Goal: Task Accomplishment & Management: Manage account settings

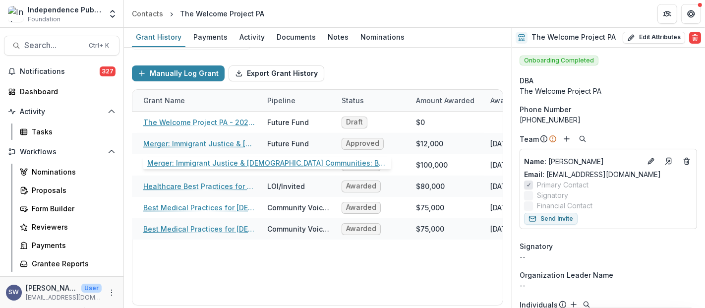
scroll to position [465, 0]
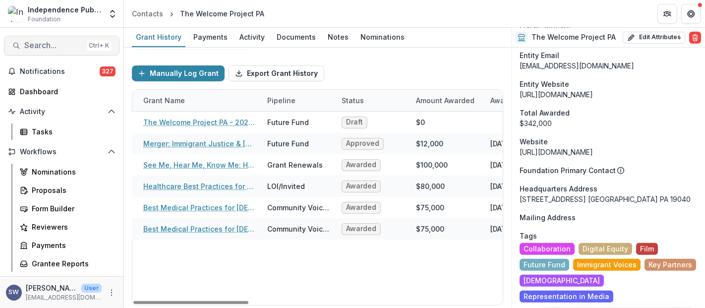
click at [47, 42] on span "Search..." at bounding box center [53, 45] width 58 height 9
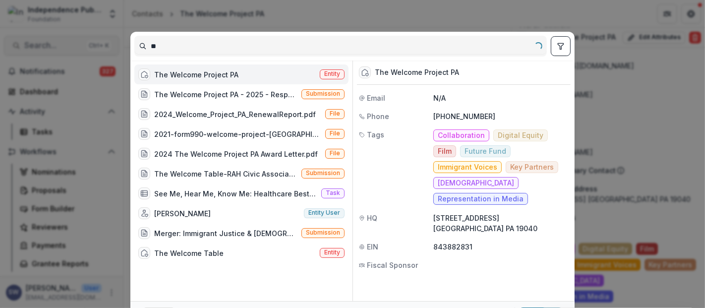
type input "*"
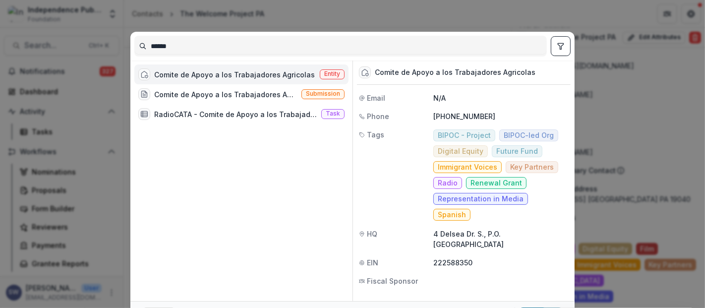
type input "******"
click at [241, 63] on div "Comite de Apoyo a los Trabajadores Agricolas Entity Comite de Apoyo a los Traba…" at bounding box center [243, 180] width 218 height 240
click at [239, 76] on div "Comite de Apoyo a los Trabajadores Agricolas" at bounding box center [234, 74] width 161 height 10
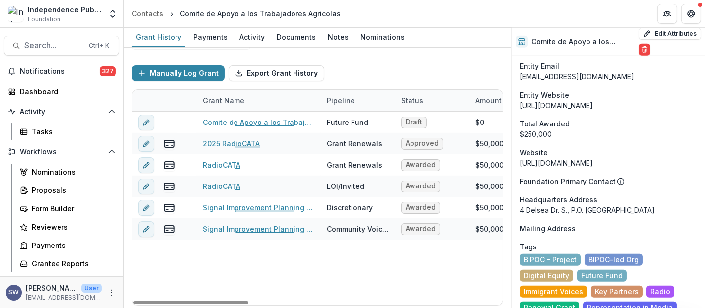
drag, startPoint x: 207, startPoint y: 303, endPoint x: 185, endPoint y: 284, distance: 29.1
click at [185, 301] on div at bounding box center [190, 302] width 115 height 3
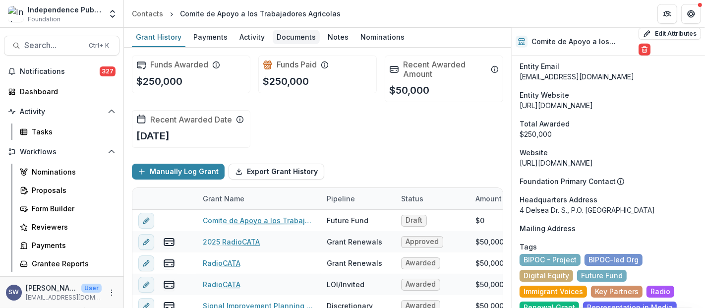
click at [311, 38] on div "Documents" at bounding box center [296, 37] width 47 height 14
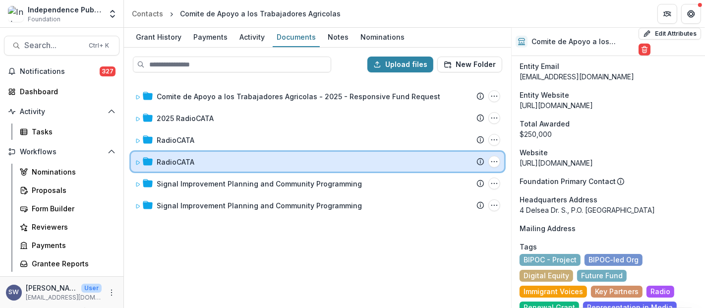
click at [194, 160] on div "RadioCATA" at bounding box center [321, 162] width 328 height 10
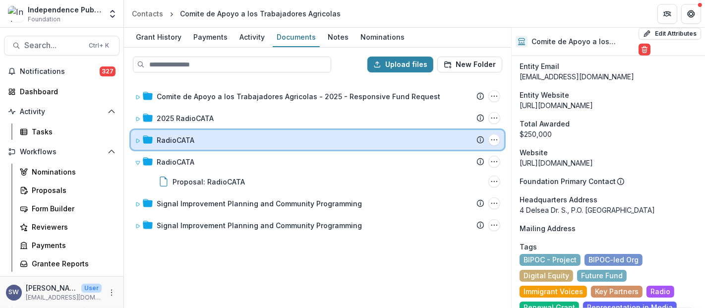
click at [201, 143] on div "RadioCATA" at bounding box center [321, 140] width 328 height 10
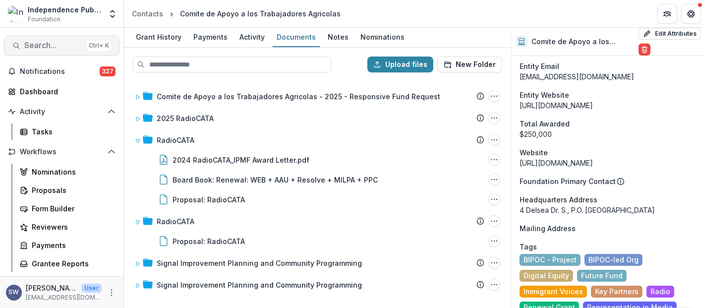
click at [51, 49] on span "Search..." at bounding box center [53, 45] width 58 height 9
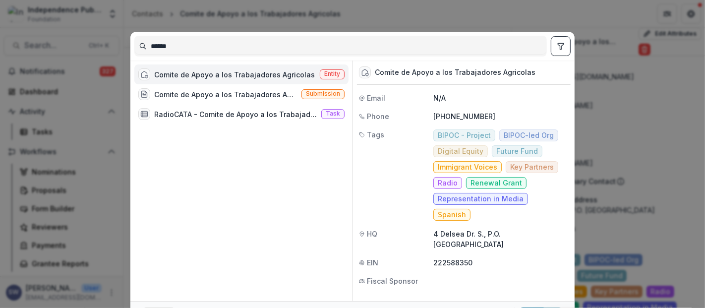
drag, startPoint x: 178, startPoint y: 43, endPoint x: 114, endPoint y: 40, distance: 64.0
click at [114, 40] on div "****** Comite de Apoyo a los Trabajadores Agricolas Entity Comite de Apoyo a lo…" at bounding box center [352, 154] width 705 height 308
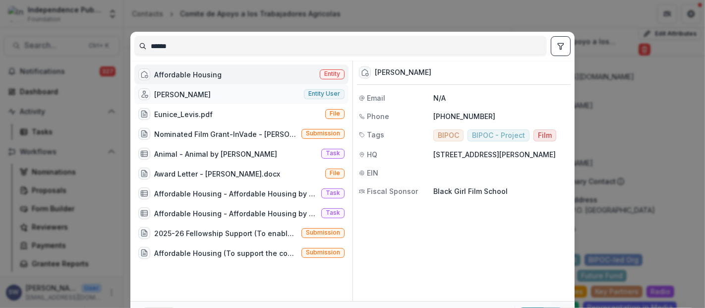
type input "******"
click at [228, 95] on div "Eunice Levis Entity user" at bounding box center [241, 94] width 214 height 20
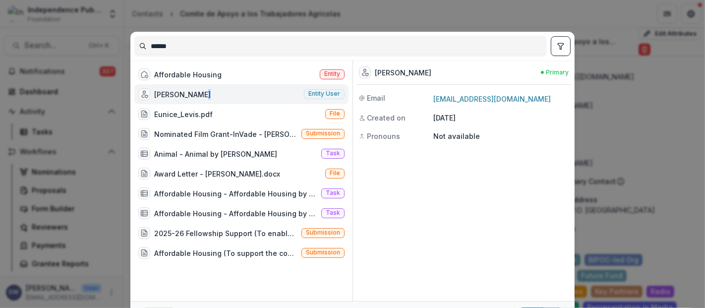
click at [228, 95] on div "Eunice Levis Entity user" at bounding box center [241, 94] width 214 height 20
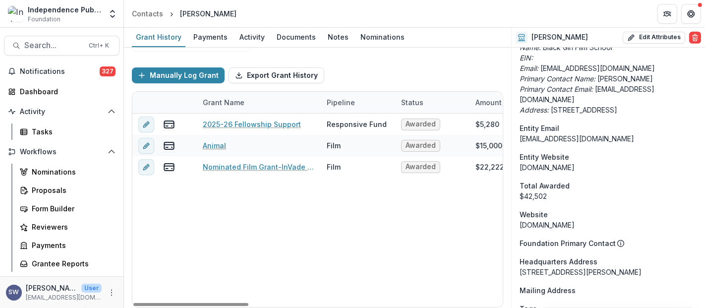
scroll to position [98, 0]
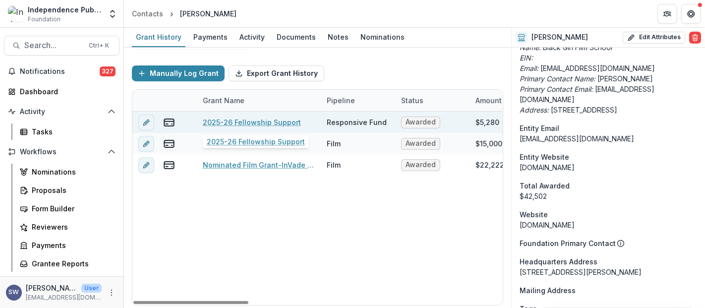
click at [280, 119] on link "2025-26 Fellowship Support" at bounding box center [252, 122] width 98 height 10
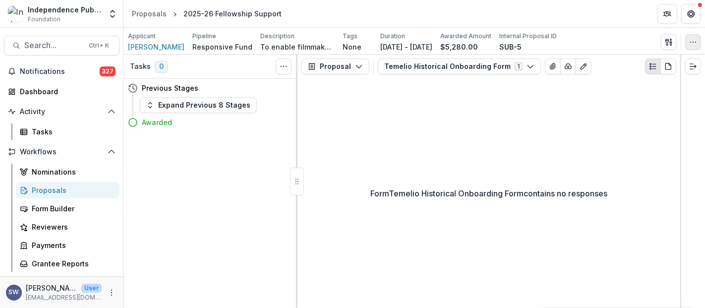
click at [689, 42] on icon "button" at bounding box center [693, 42] width 8 height 8
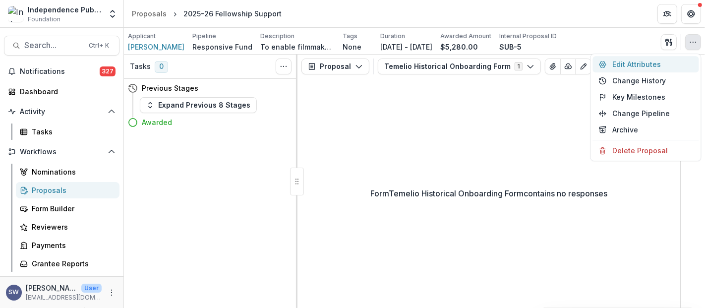
click at [634, 63] on button "Edit Attributes" at bounding box center [646, 64] width 106 height 16
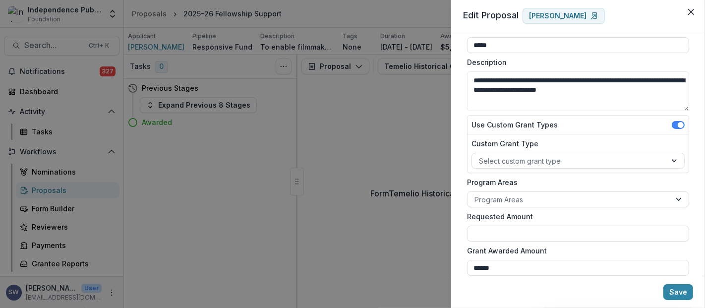
scroll to position [110, 0]
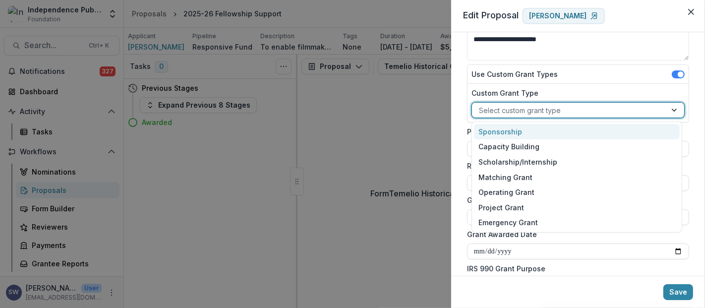
click at [515, 115] on div "Select custom grant type" at bounding box center [569, 110] width 194 height 14
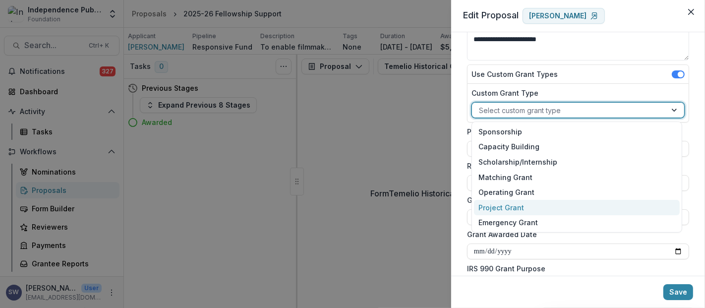
click at [504, 206] on div "Project Grant" at bounding box center [577, 207] width 206 height 15
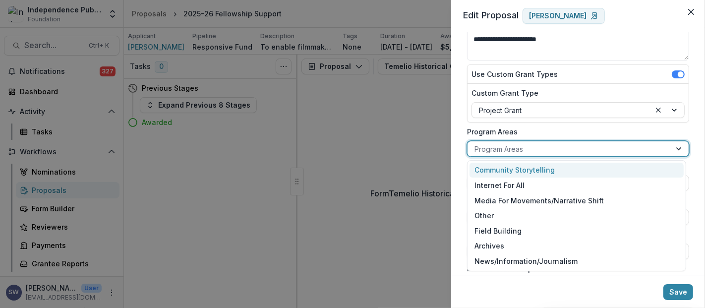
click at [494, 152] on div at bounding box center [568, 149] width 189 height 12
click at [496, 162] on div "Community Storytelling Internet For All Media For Movements/Narrative Shift Oth…" at bounding box center [576, 215] width 219 height 111
click at [498, 168] on div "Community Storytelling" at bounding box center [576, 170] width 214 height 15
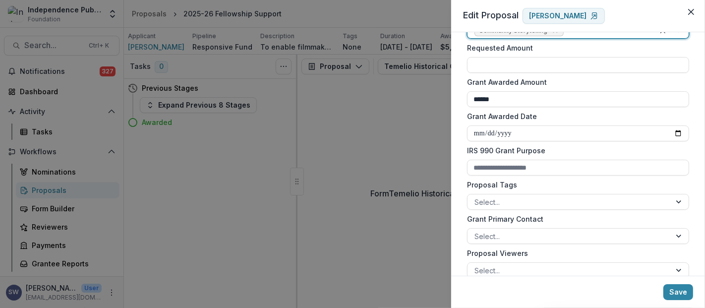
scroll to position [275, 0]
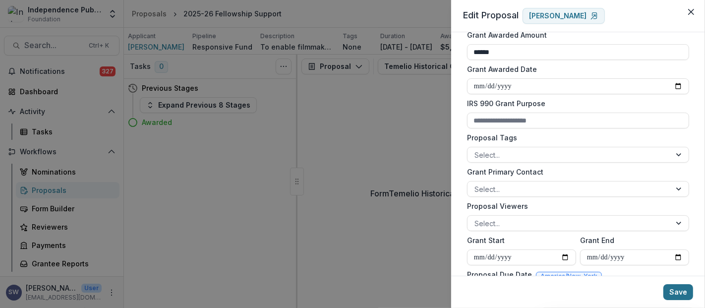
click at [678, 291] on button "Save" at bounding box center [678, 292] width 30 height 16
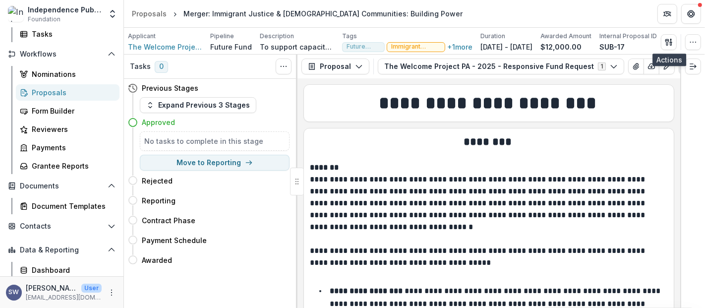
scroll to position [117, 0]
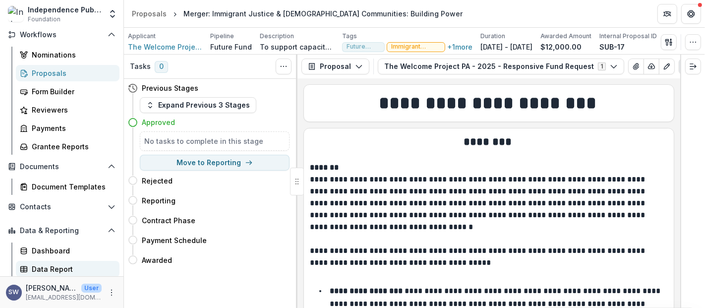
click at [60, 268] on div "Data Report" at bounding box center [72, 269] width 80 height 10
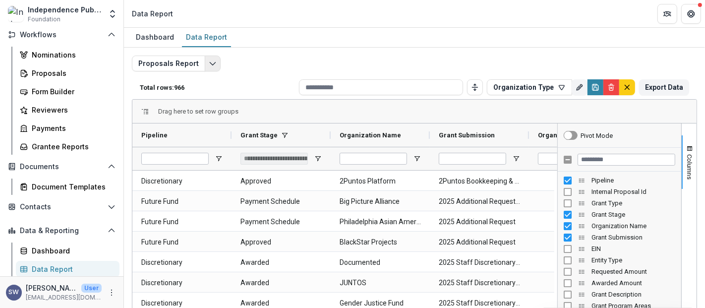
click at [213, 60] on icon "Edit selected report" at bounding box center [213, 63] width 8 height 8
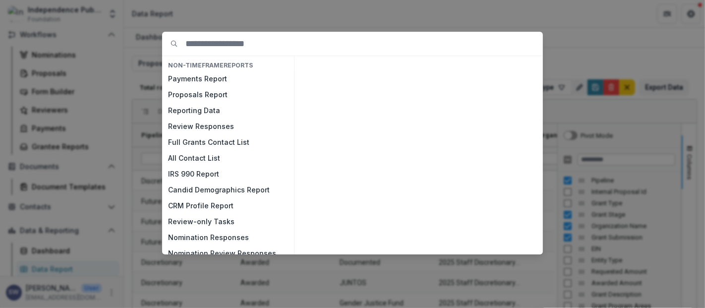
click at [311, 25] on div "NON-TIMEFRAME Reports Payments Report Proposals Report Reporting Data Review Re…" at bounding box center [352, 154] width 705 height 308
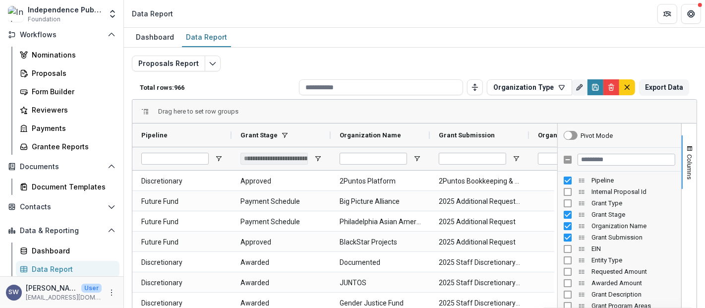
drag, startPoint x: 502, startPoint y: 81, endPoint x: 518, endPoint y: 95, distance: 21.8
click at [503, 83] on button "Organization Type" at bounding box center [529, 87] width 85 height 16
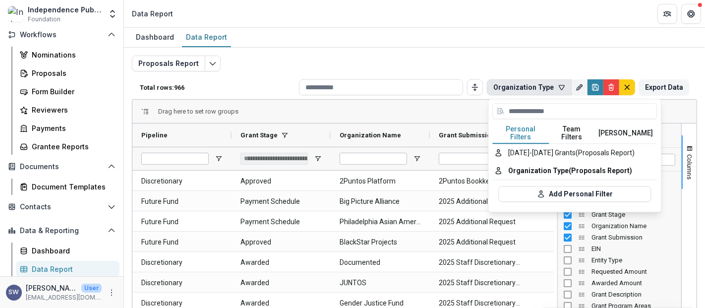
click at [559, 131] on button "Team Filters" at bounding box center [572, 133] width 46 height 21
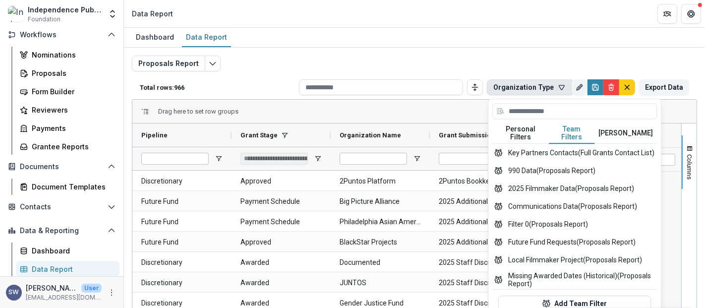
click at [529, 128] on button "Personal Filters" at bounding box center [520, 133] width 57 height 21
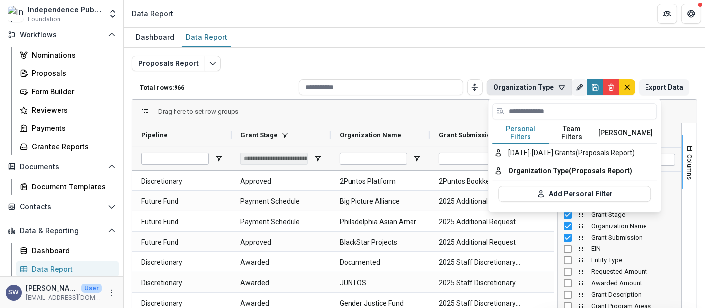
click at [302, 69] on div "Proposals Report Total rows: 966 Organization Type Personal Filters Team Filter…" at bounding box center [414, 239] width 565 height 367
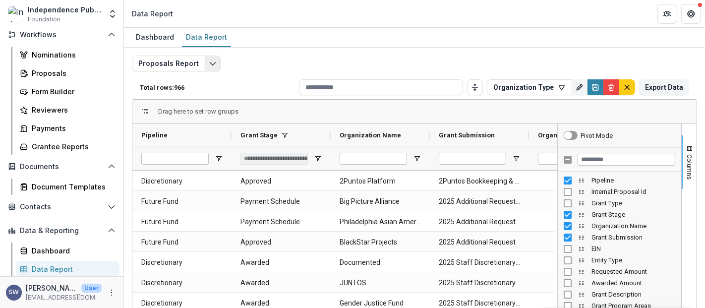
click at [212, 60] on icon "Edit selected report" at bounding box center [213, 63] width 8 height 8
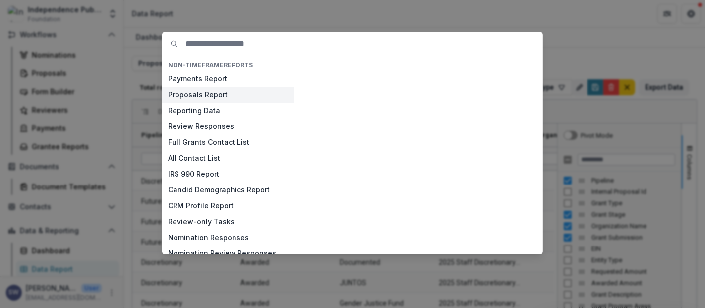
click at [228, 88] on button "Proposals Report" at bounding box center [228, 95] width 132 height 16
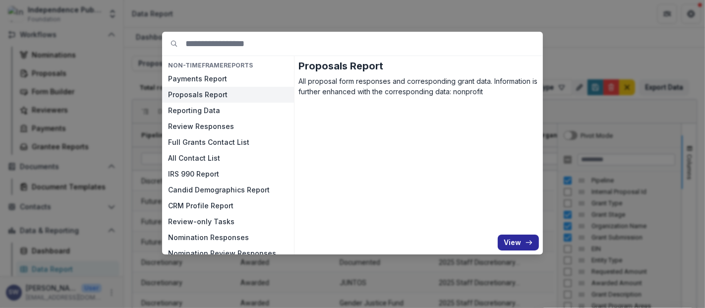
click at [518, 245] on button "View" at bounding box center [518, 242] width 41 height 16
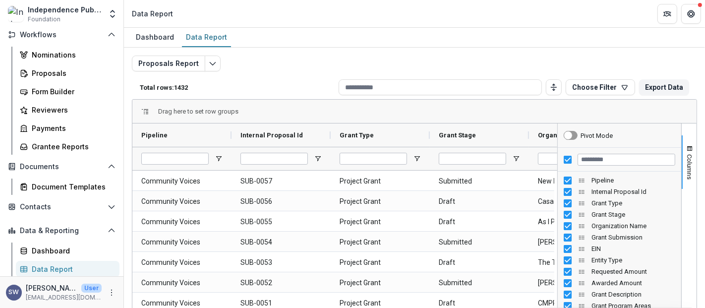
click at [499, 51] on div "Proposals Report Total rows: 1432 Choose Filter Personal Filters Team Filters T…" at bounding box center [414, 235] width 581 height 375
click at [511, 102] on div "Drag here to set row groups" at bounding box center [414, 112] width 564 height 24
click at [580, 161] on input "Filter Columns Input" at bounding box center [626, 160] width 98 height 12
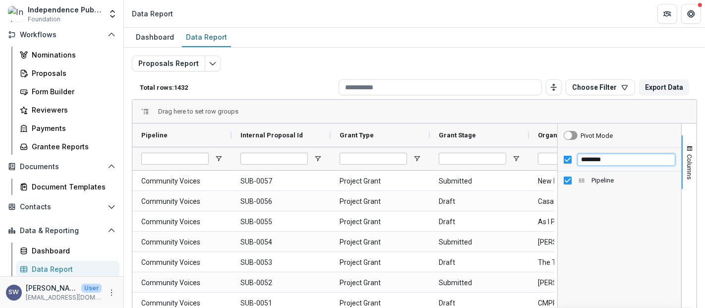
type input "********"
click at [560, 159] on div "********" at bounding box center [619, 160] width 123 height 24
drag, startPoint x: 600, startPoint y: 157, endPoint x: 572, endPoint y: 156, distance: 28.3
click at [572, 156] on div "********" at bounding box center [619, 160] width 123 height 24
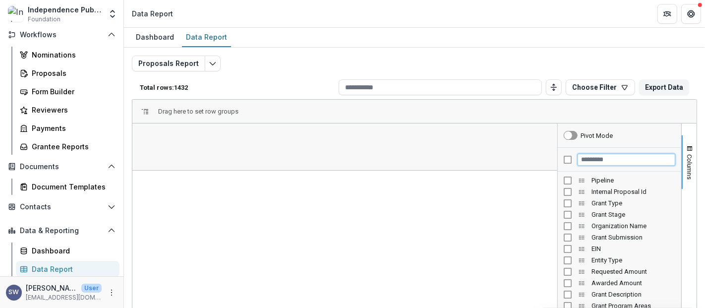
click at [579, 158] on input "Filter Columns Input" at bounding box center [626, 160] width 98 height 12
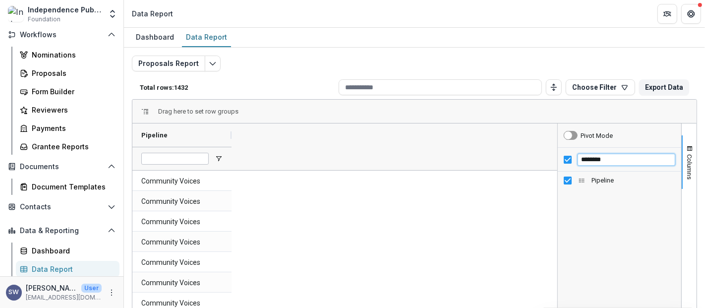
click at [609, 158] on input "********" at bounding box center [626, 160] width 98 height 12
click at [567, 155] on div "********" at bounding box center [619, 160] width 123 height 24
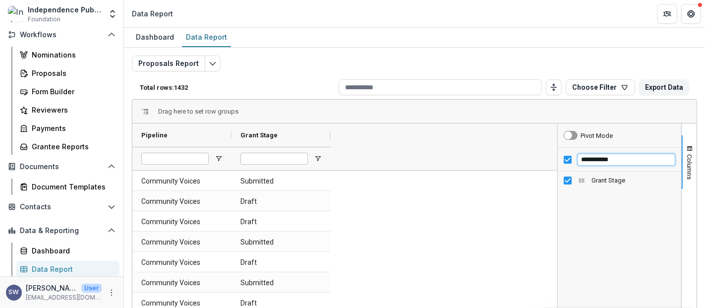
drag, startPoint x: 628, startPoint y: 159, endPoint x: 579, endPoint y: 160, distance: 49.1
click at [579, 160] on input "**********" at bounding box center [626, 160] width 98 height 12
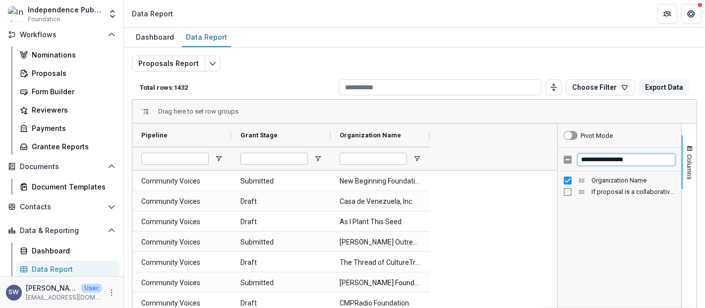
drag, startPoint x: 646, startPoint y: 158, endPoint x: 571, endPoint y: 152, distance: 75.5
click at [571, 152] on div "**********" at bounding box center [619, 160] width 123 height 24
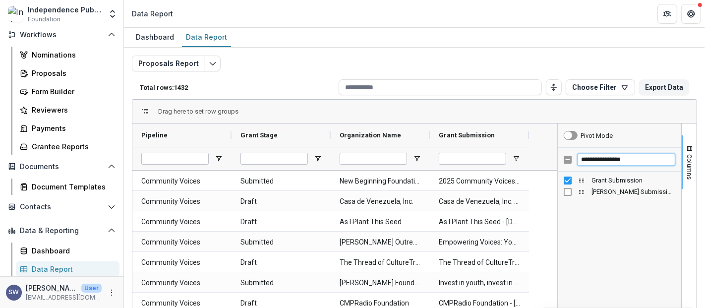
drag, startPoint x: 648, startPoint y: 157, endPoint x: 555, endPoint y: 163, distance: 93.9
click at [558, 163] on div "**********" at bounding box center [620, 284] width 124 height 322
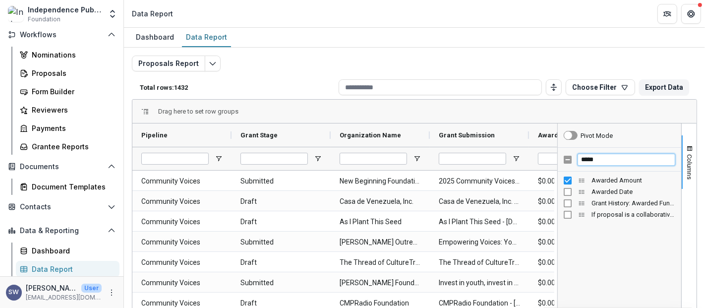
click at [568, 158] on div "*****" at bounding box center [619, 160] width 123 height 24
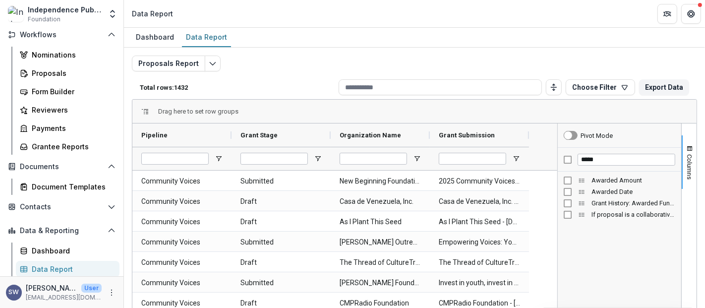
click at [570, 182] on div "Awarded Amount" at bounding box center [620, 179] width 112 height 11
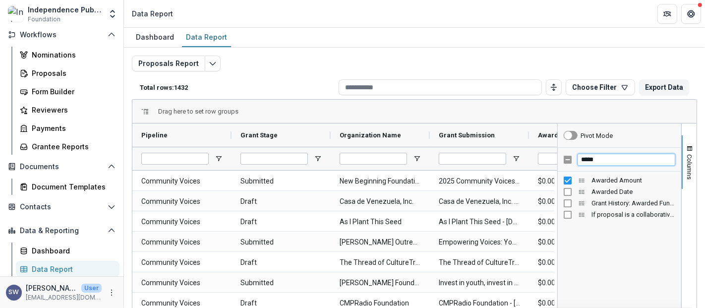
click at [601, 161] on input "*****" at bounding box center [626, 160] width 98 height 12
drag, startPoint x: 606, startPoint y: 161, endPoint x: 576, endPoint y: 161, distance: 29.2
click at [577, 161] on input "*****" at bounding box center [626, 160] width 98 height 12
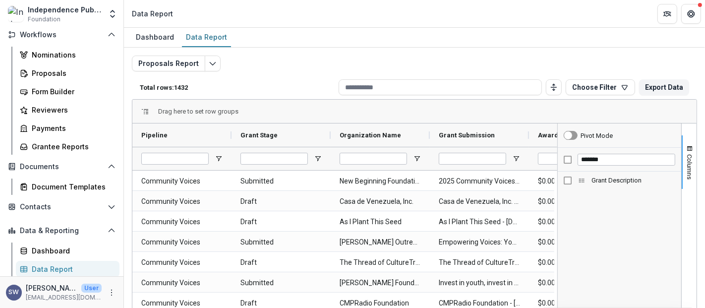
click at [570, 182] on div "Grant Description" at bounding box center [620, 179] width 112 height 11
drag, startPoint x: 620, startPoint y: 158, endPoint x: 572, endPoint y: 162, distance: 47.3
click at [572, 162] on div "*******" at bounding box center [619, 160] width 123 height 24
type input "*"
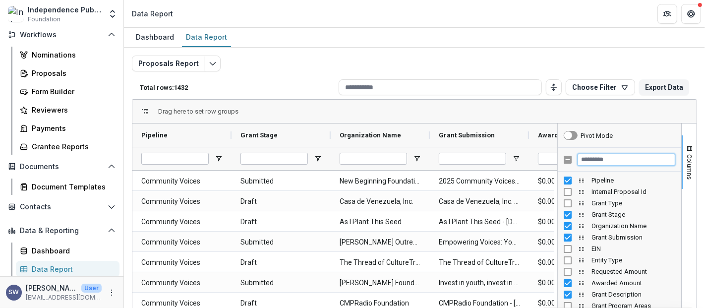
click at [567, 155] on div at bounding box center [619, 160] width 123 height 24
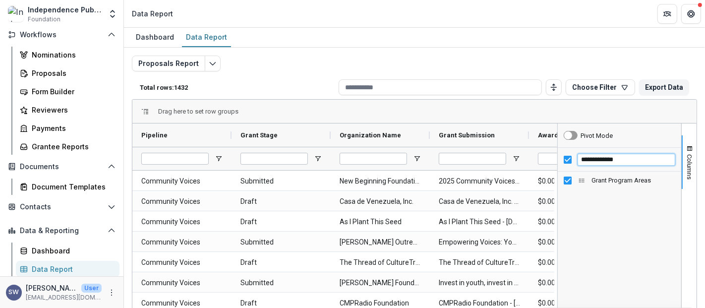
click at [561, 158] on div "**********" at bounding box center [619, 160] width 123 height 24
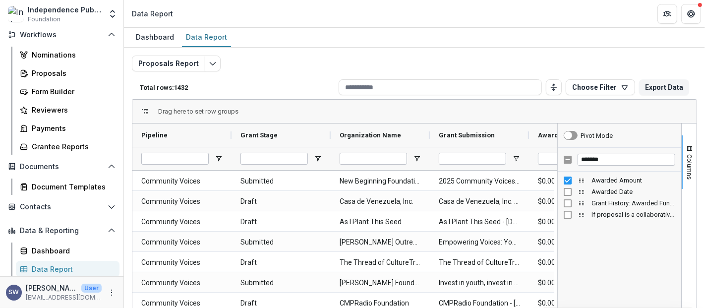
click at [565, 195] on div "Awarded Date" at bounding box center [620, 191] width 112 height 11
drag, startPoint x: 623, startPoint y: 161, endPoint x: 575, endPoint y: 161, distance: 47.6
click at [577, 161] on input "*******" at bounding box center [626, 160] width 98 height 12
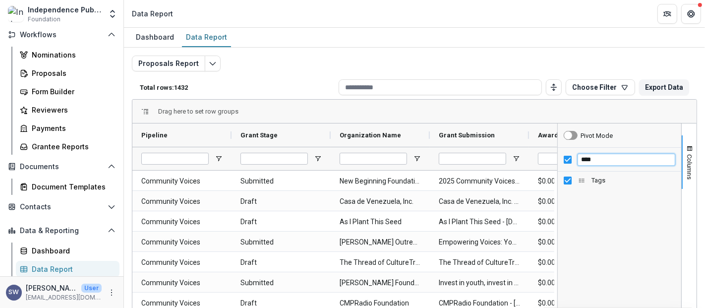
click at [567, 158] on div "****" at bounding box center [619, 160] width 123 height 24
type input "**********"
click at [536, 75] on div "Total rows: 1432 Choose Filter Personal Filters Team Filters Temelio Filters [D…" at bounding box center [414, 87] width 565 height 24
click at [687, 149] on span "button" at bounding box center [689, 149] width 8 height 8
click at [358, 111] on div "Drag here to set row groups" at bounding box center [414, 112] width 564 height 24
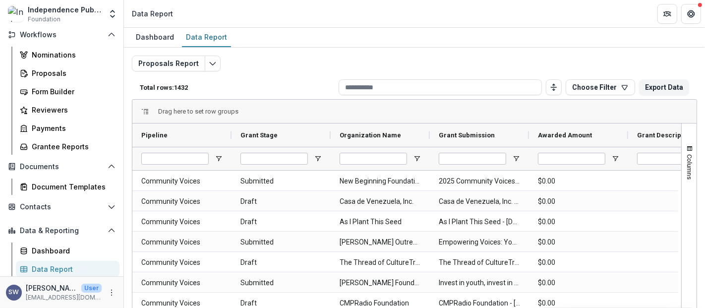
drag, startPoint x: 271, startPoint y: 113, endPoint x: 453, endPoint y: 110, distance: 182.4
click at [453, 110] on div "Drag here to set row groups" at bounding box center [414, 112] width 564 height 24
click at [171, 128] on div "Pipeline" at bounding box center [177, 135] width 73 height 18
click at [258, 132] on span "Grant Stage" at bounding box center [258, 134] width 37 height 7
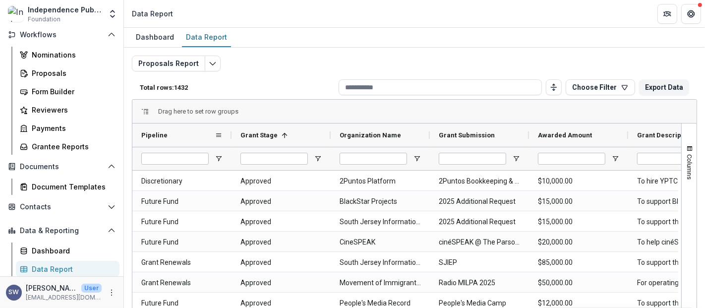
click at [178, 131] on div "Pipeline" at bounding box center [177, 135] width 73 height 18
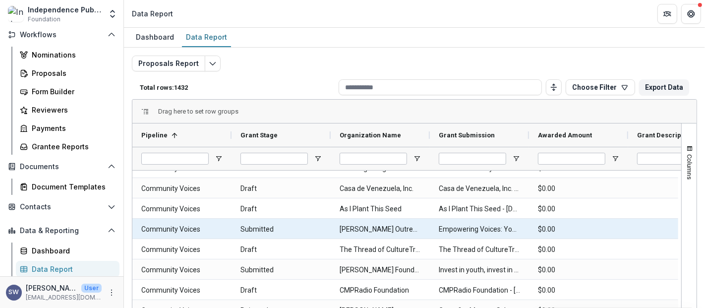
scroll to position [55, 0]
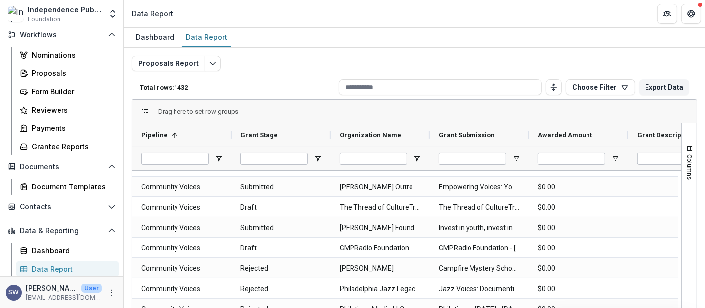
click at [264, 87] on p "Total rows: 1432" at bounding box center [237, 87] width 195 height 7
click at [333, 120] on div "Drag here to set row groups" at bounding box center [414, 112] width 564 height 24
click at [478, 158] on input "Grant Submission Filter Input" at bounding box center [472, 159] width 67 height 12
drag, startPoint x: 618, startPoint y: 162, endPoint x: 630, endPoint y: 161, distance: 12.9
click at [630, 161] on div at bounding box center [627, 158] width 991 height 23
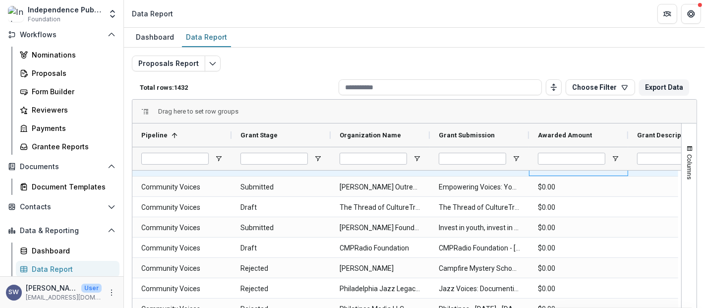
click at [622, 173] on div "$0.00" at bounding box center [578, 166] width 99 height 20
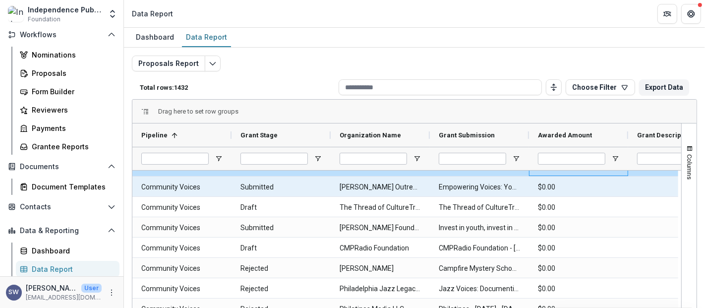
click at [613, 182] on Amount-1614 "$0.00" at bounding box center [578, 187] width 81 height 20
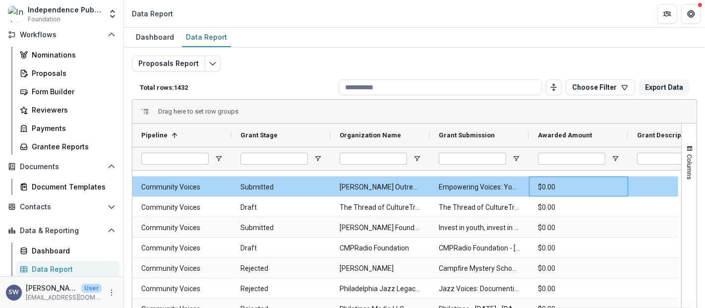
drag, startPoint x: 596, startPoint y: 183, endPoint x: 603, endPoint y: 184, distance: 7.0
click at [598, 183] on Amount-1614 "$0.00" at bounding box center [578, 187] width 81 height 20
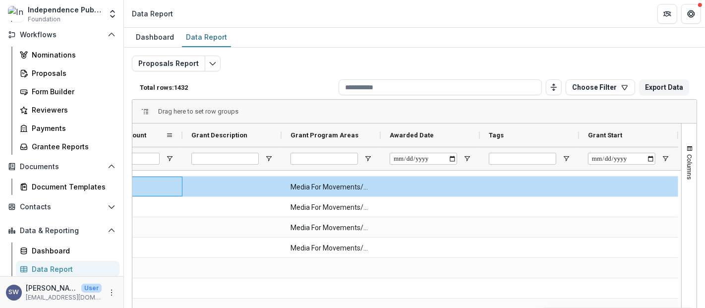
scroll to position [0, 397]
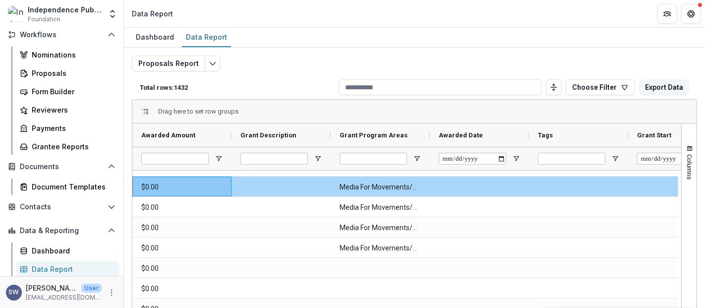
click at [292, 186] on div at bounding box center [280, 186] width 99 height 20
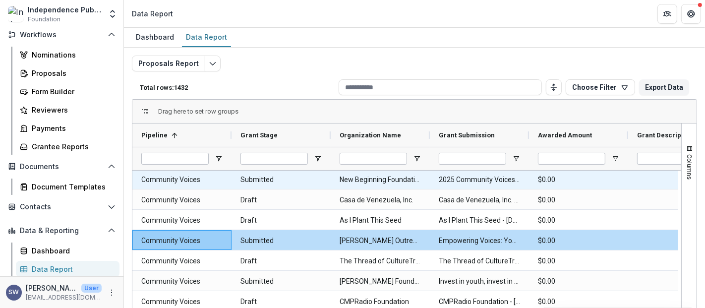
scroll to position [0, 0]
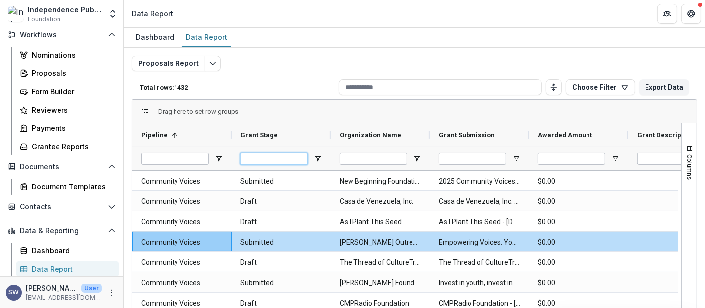
click at [296, 156] on input "Grant Stage Filter Input" at bounding box center [273, 159] width 67 height 12
click at [316, 158] on span "Open Filter Menu" at bounding box center [318, 159] width 8 height 8
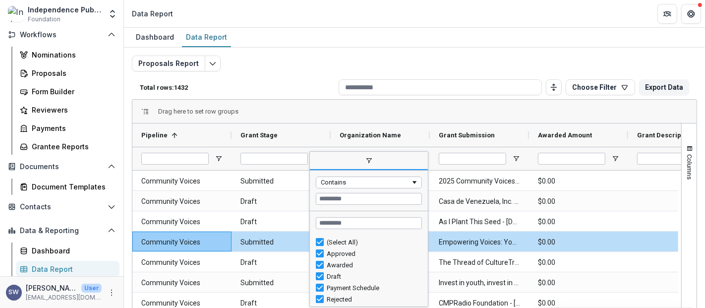
scroll to position [55, 0]
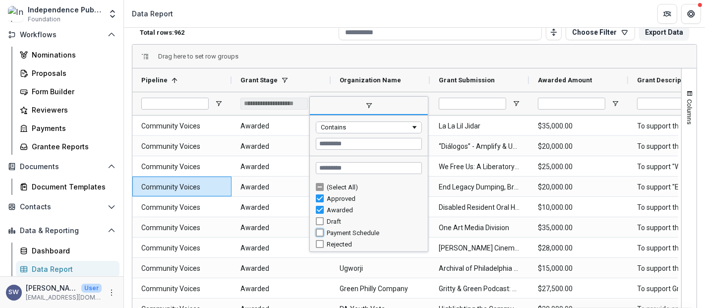
type input "**********"
click at [303, 43] on div "Total rows: 966 Choose Filter Personal Filters Team Filters Temelio Filters [DA…" at bounding box center [414, 32] width 565 height 24
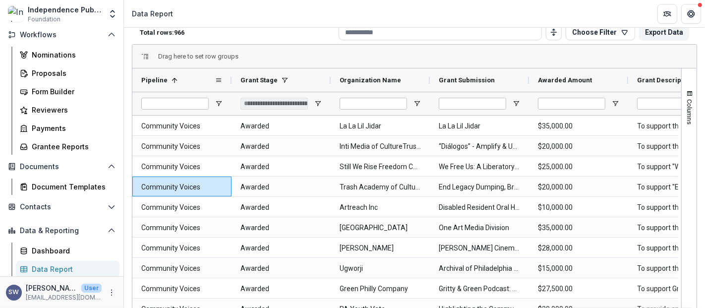
click at [174, 78] on span at bounding box center [174, 80] width 8 height 8
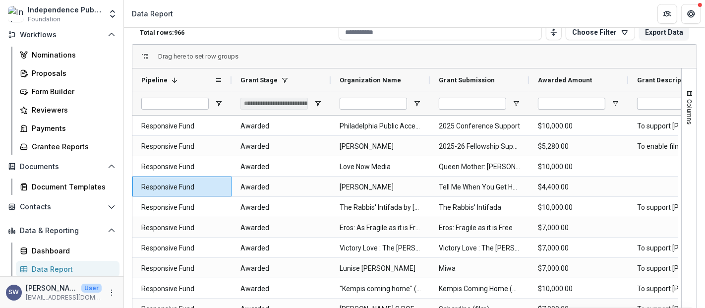
click at [174, 78] on span at bounding box center [174, 80] width 8 height 8
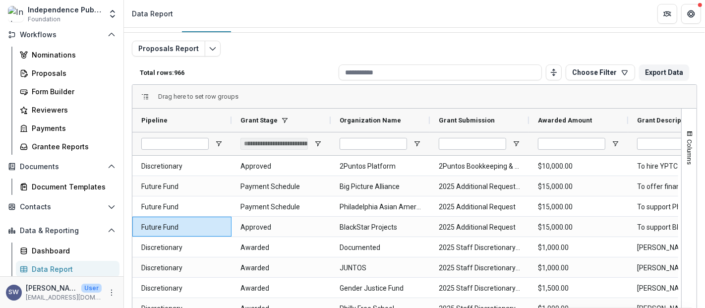
scroll to position [0, 0]
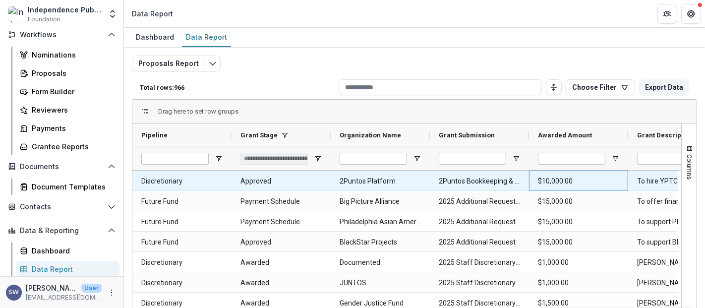
click at [589, 183] on Amount-2638 "$10,000.00" at bounding box center [578, 181] width 81 height 20
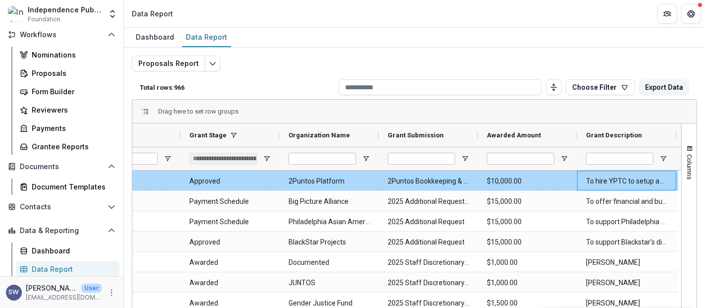
scroll to position [0, 448]
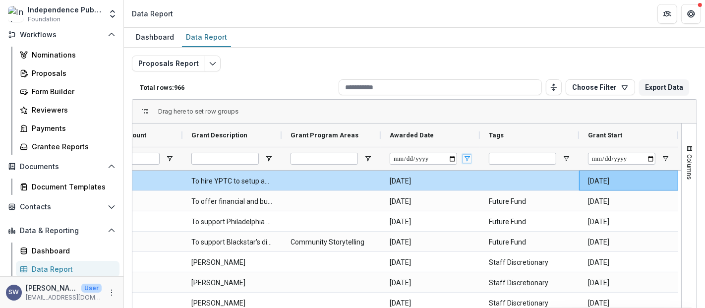
click at [464, 157] on span "Open Filter Menu" at bounding box center [467, 159] width 8 height 8
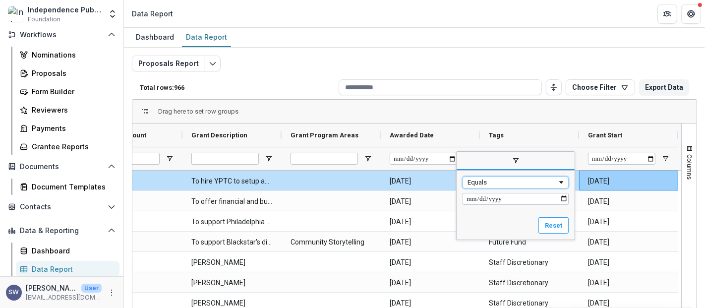
click at [521, 176] on div "Equals" at bounding box center [515, 182] width 106 height 12
click at [470, 197] on input "Filter Value" at bounding box center [515, 199] width 106 height 12
type input "**********"
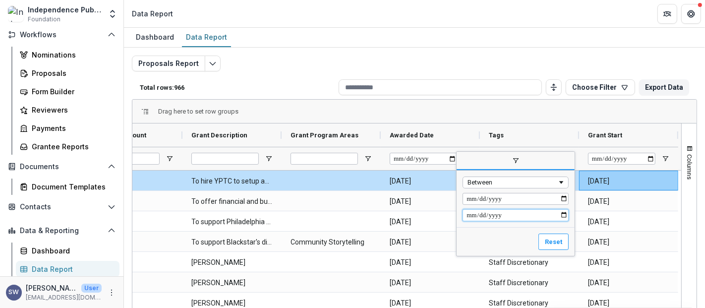
click at [473, 216] on input "Filter Value" at bounding box center [515, 215] width 106 height 12
click at [565, 215] on input "Filter Value" at bounding box center [515, 215] width 106 height 12
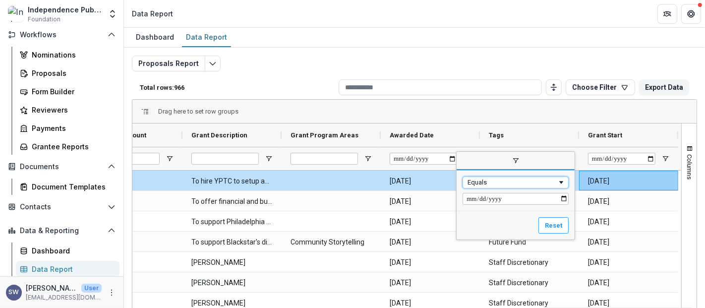
click at [539, 182] on div "Equals" at bounding box center [512, 181] width 90 height 7
click at [480, 199] on input "Filter Value" at bounding box center [515, 199] width 106 height 12
click at [473, 199] on input "Filter Value" at bounding box center [515, 199] width 106 height 12
type input "**********"
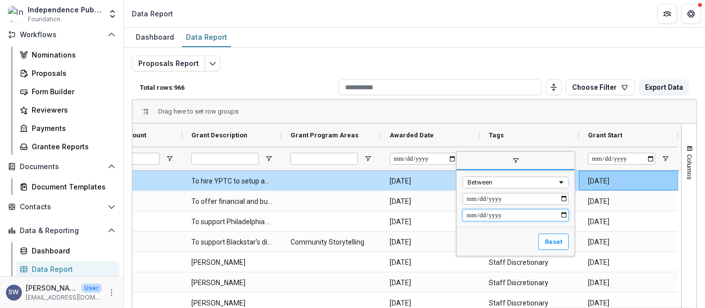
click at [471, 214] on input "Filter Value" at bounding box center [515, 215] width 106 height 12
click at [568, 214] on input "Filter Value" at bounding box center [515, 215] width 106 height 12
click at [566, 214] on input "Filter Value" at bounding box center [515, 215] width 106 height 12
type input "**********"
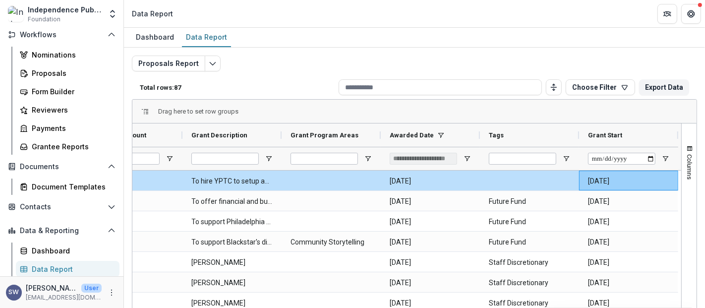
click at [472, 66] on div "Proposals Report Total rows: 87 Choose Filter Personal Filters Team Filters Tem…" at bounding box center [414, 239] width 565 height 367
click at [663, 88] on button "Export Data" at bounding box center [664, 87] width 50 height 16
click at [628, 88] on button "Choose Filter" at bounding box center [600, 87] width 69 height 16
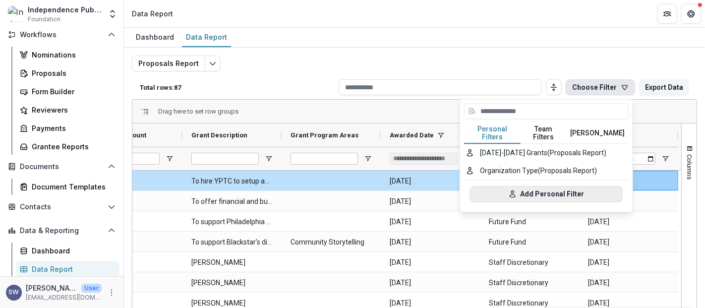
click at [535, 189] on button "Add Personal Filter" at bounding box center [546, 194] width 153 height 16
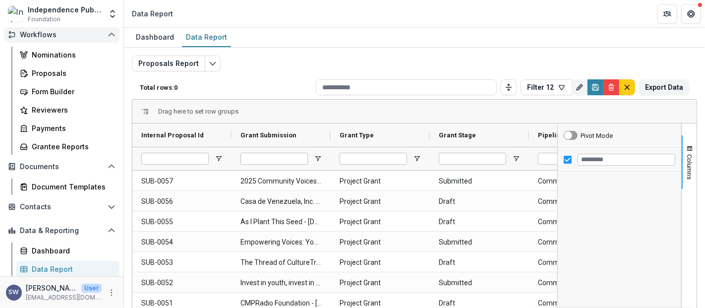
type input "**********"
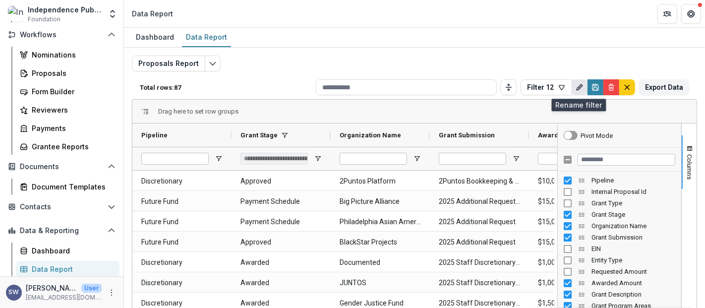
click at [578, 87] on line "Rename" at bounding box center [579, 87] width 2 height 2
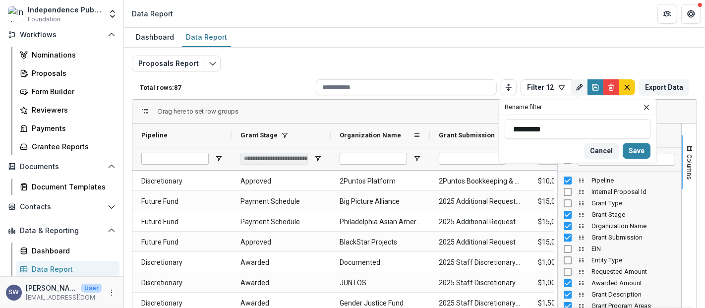
drag, startPoint x: 565, startPoint y: 126, endPoint x: 416, endPoint y: 124, distance: 148.2
click at [416, 124] on div "Total rows: 87 Filter 12 Personal Filters Team Filters Temelio Filters [DATE]-[…" at bounding box center [414, 248] width 565 height 347
drag, startPoint x: 577, startPoint y: 130, endPoint x: 486, endPoint y: 130, distance: 91.7
click at [486, 130] on div "Total rows: 87 Filter 12 Personal Filters Team Filters Temelio Filters [DATE]-[…" at bounding box center [414, 248] width 565 height 347
drag, startPoint x: 561, startPoint y: 129, endPoint x: 507, endPoint y: 131, distance: 54.0
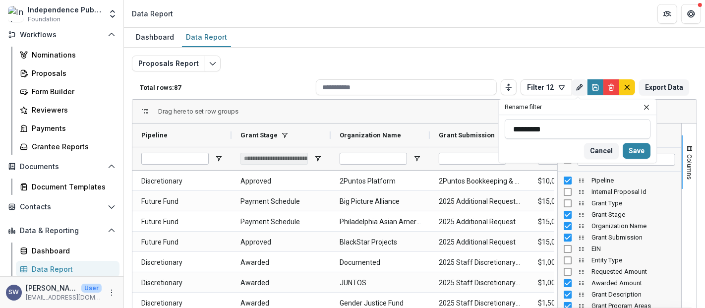
click at [507, 131] on input "*********" at bounding box center [578, 129] width 146 height 20
type input "**********"
click at [637, 149] on button "Save" at bounding box center [637, 151] width 28 height 16
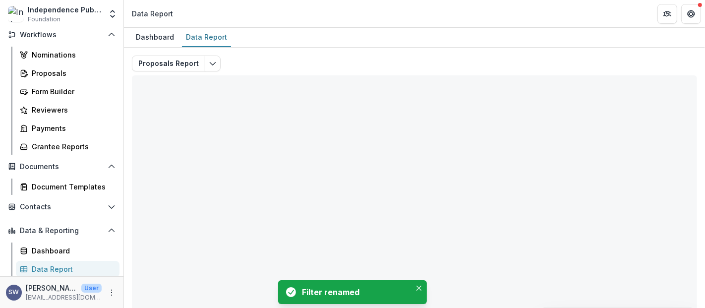
type input "**********"
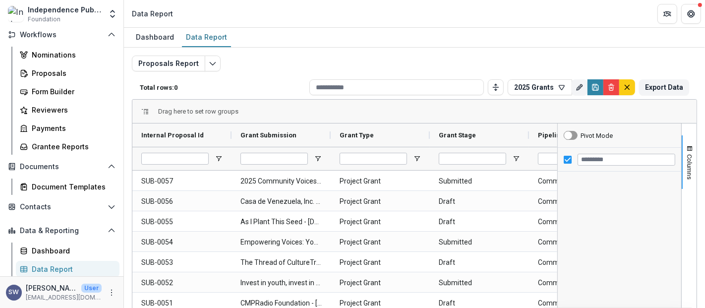
type input "**********"
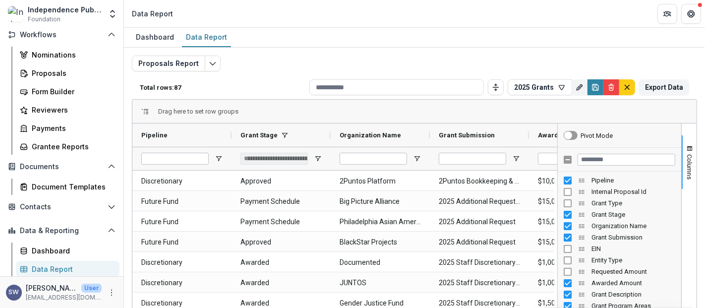
click at [445, 52] on div "Proposals Report Total rows: 87 2025 Grants Personal Filters Team Filters Temel…" at bounding box center [414, 235] width 581 height 375
click at [686, 158] on span "Columns" at bounding box center [689, 166] width 7 height 25
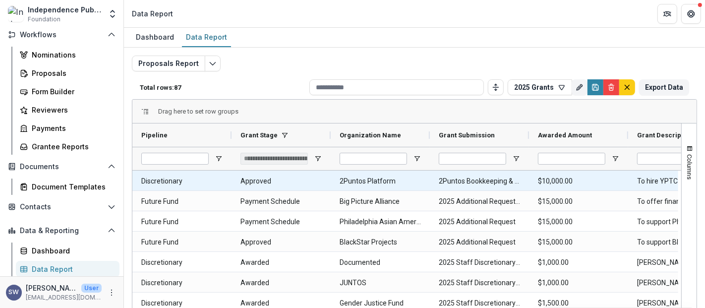
click at [580, 179] on Amount-5727 "$10,000.00" at bounding box center [578, 181] width 81 height 20
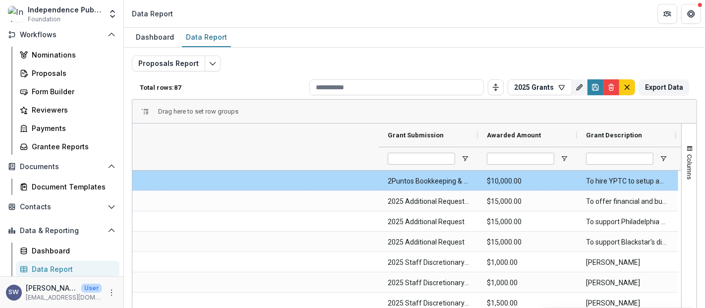
scroll to position [0, 448]
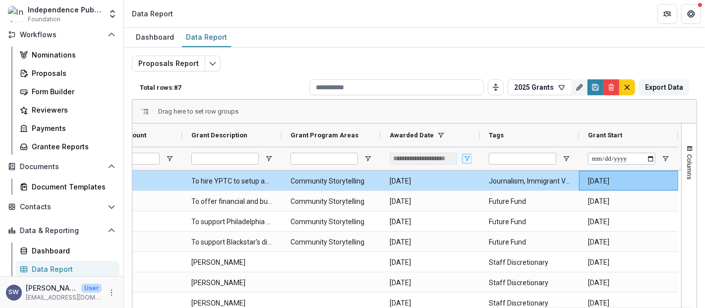
click at [463, 157] on span "Open Filter Menu" at bounding box center [467, 159] width 8 height 8
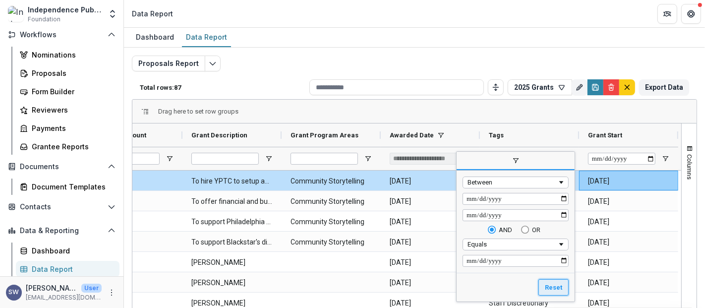
click at [554, 285] on button "Reset" at bounding box center [553, 287] width 30 height 17
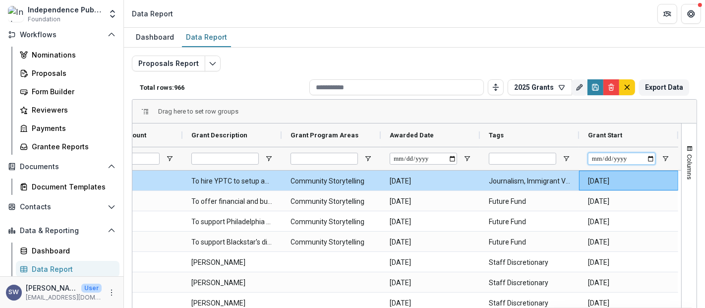
drag, startPoint x: 607, startPoint y: 156, endPoint x: 620, endPoint y: 156, distance: 13.4
click at [607, 156] on input "Grant Start Filter Input" at bounding box center [621, 159] width 67 height 12
click at [663, 159] on span "Open Filter Menu" at bounding box center [665, 159] width 8 height 8
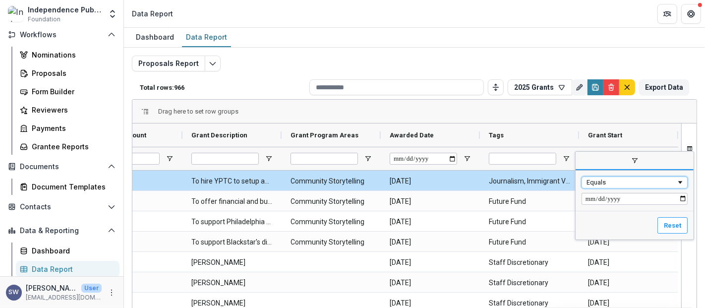
click at [618, 185] on div "Equals" at bounding box center [631, 181] width 90 height 7
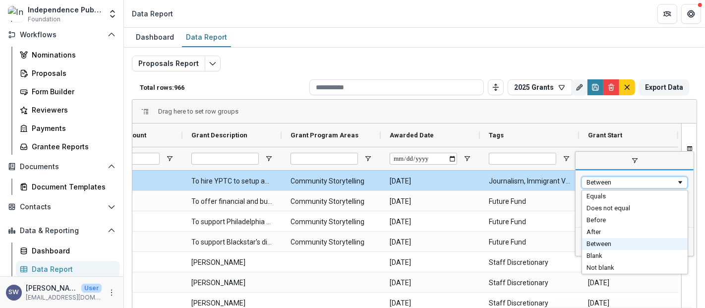
click at [622, 186] on div "Between" at bounding box center [634, 182] width 106 height 12
click at [620, 180] on div "Between" at bounding box center [631, 181] width 90 height 7
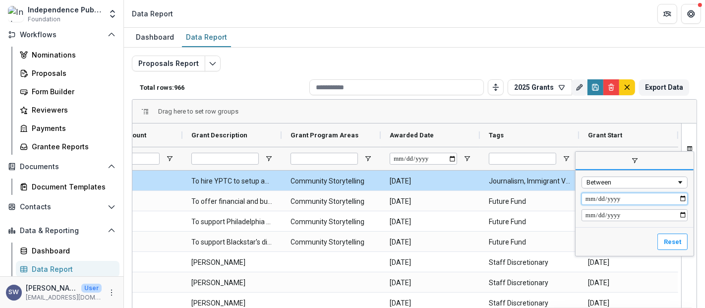
click at [589, 197] on input "Filter Value" at bounding box center [634, 199] width 106 height 12
type input "**********"
click at [595, 216] on input "Filter Value" at bounding box center [634, 215] width 106 height 12
click at [685, 218] on input "Filter Value" at bounding box center [634, 215] width 106 height 12
click at [681, 209] on input "Filter Value" at bounding box center [634, 215] width 106 height 12
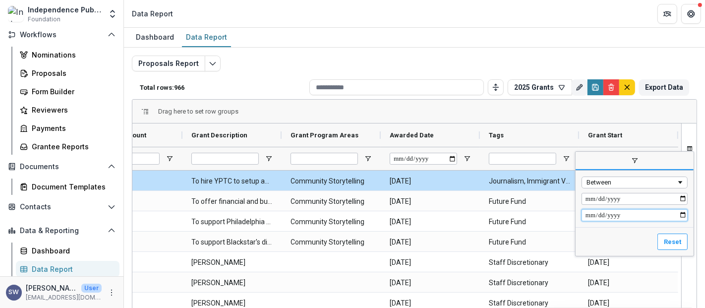
click at [681, 217] on input "Filter Value" at bounding box center [634, 215] width 106 height 12
type input "**********"
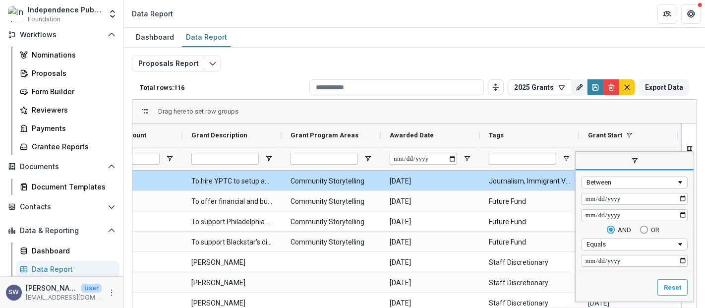
click at [358, 53] on div "Proposals Report Total rows: 116 2025 Grants Personal Filters Team Filters Teme…" at bounding box center [414, 235] width 581 height 375
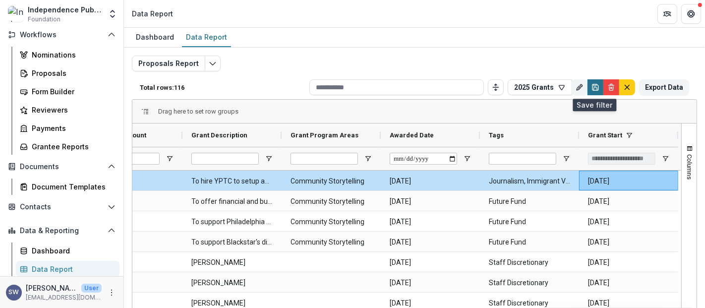
click at [591, 87] on icon "Save" at bounding box center [595, 87] width 8 height 8
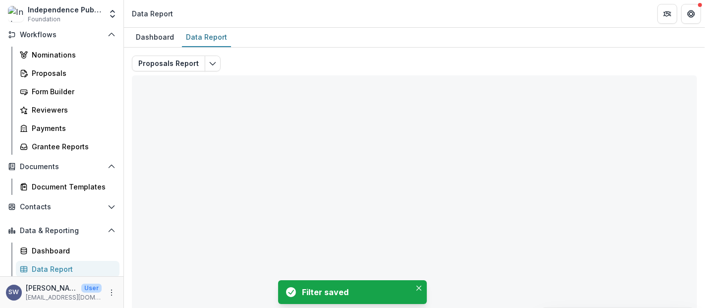
type input "**********"
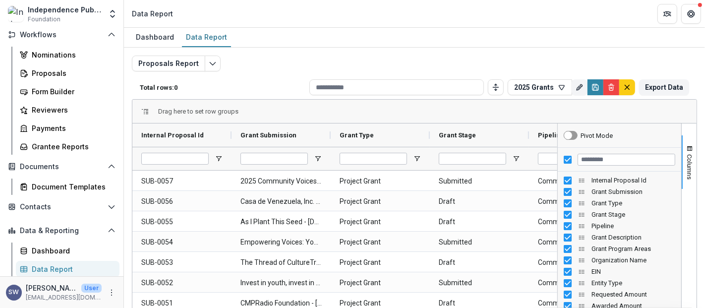
type input "**********"
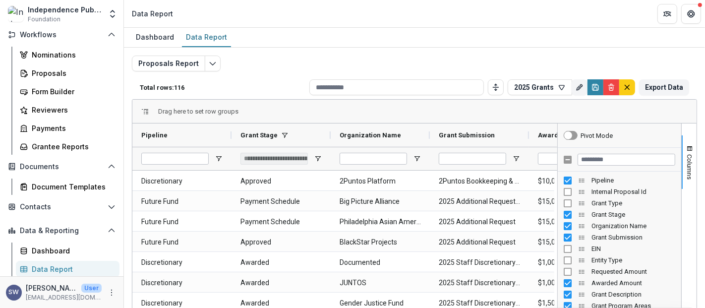
click at [370, 71] on div "Proposals Report Total rows: 116 2025 Grants Personal Filters Team Filters Teme…" at bounding box center [414, 239] width 565 height 367
click at [690, 148] on button "Columns" at bounding box center [688, 162] width 15 height 54
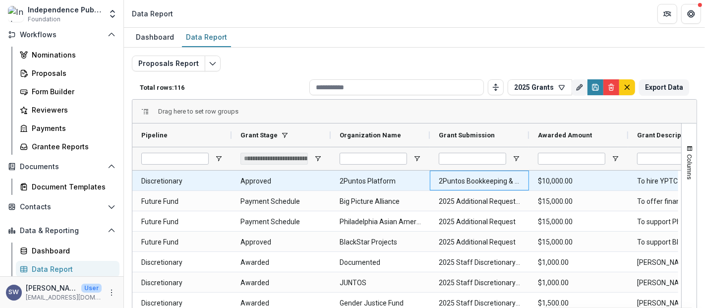
click at [516, 180] on Submission-7845 "2Puntos Bookkeeping & Operating Systems 2025" at bounding box center [479, 181] width 81 height 20
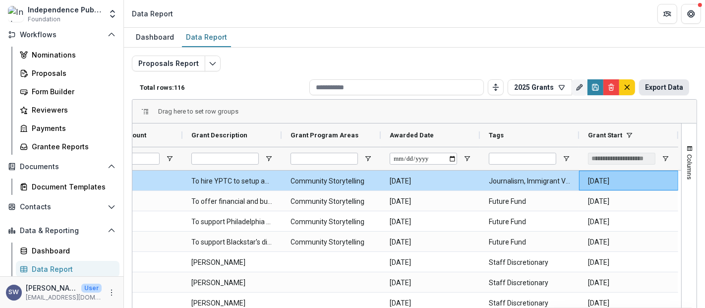
click at [657, 87] on button "Export Data" at bounding box center [664, 87] width 50 height 16
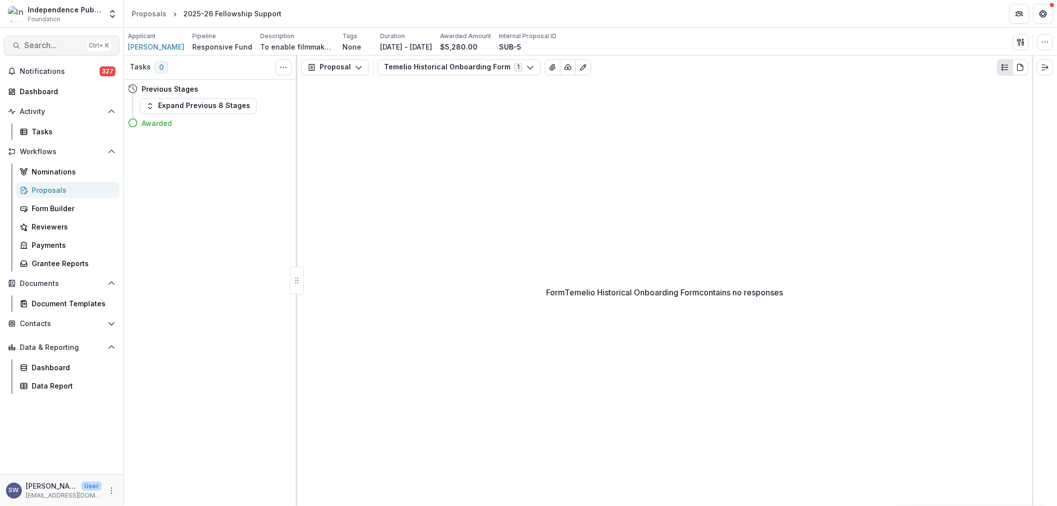
click at [55, 37] on button "Search... Ctrl + K" at bounding box center [61, 46] width 115 height 20
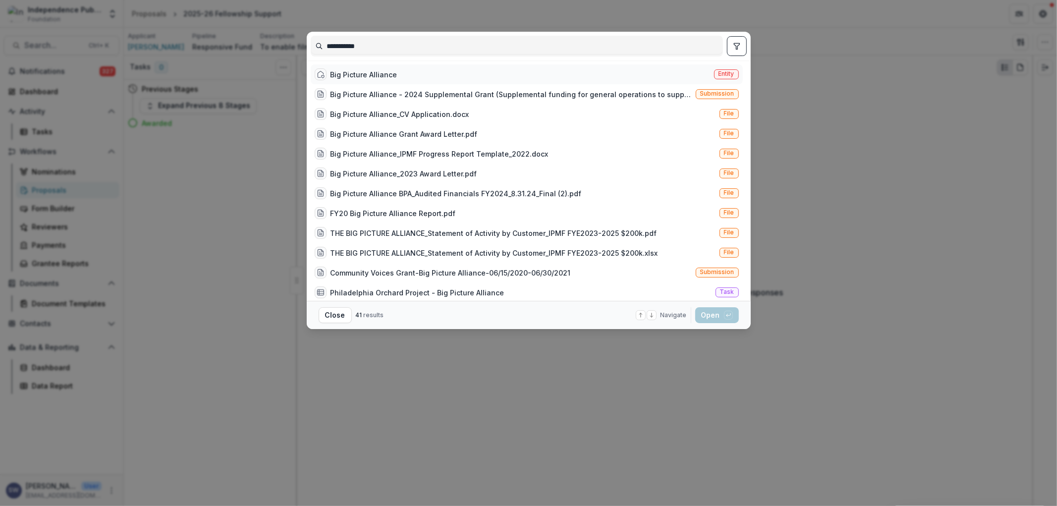
type input "**********"
click at [403, 69] on div "Big Picture Alliance Entity" at bounding box center [527, 74] width 432 height 20
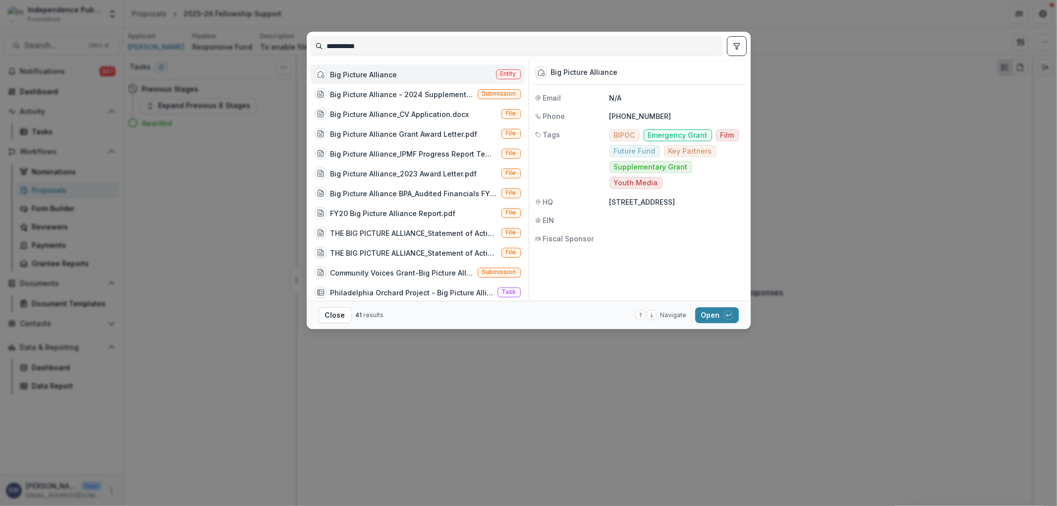
click at [403, 69] on div "Big Picture Alliance Entity" at bounding box center [418, 74] width 214 height 20
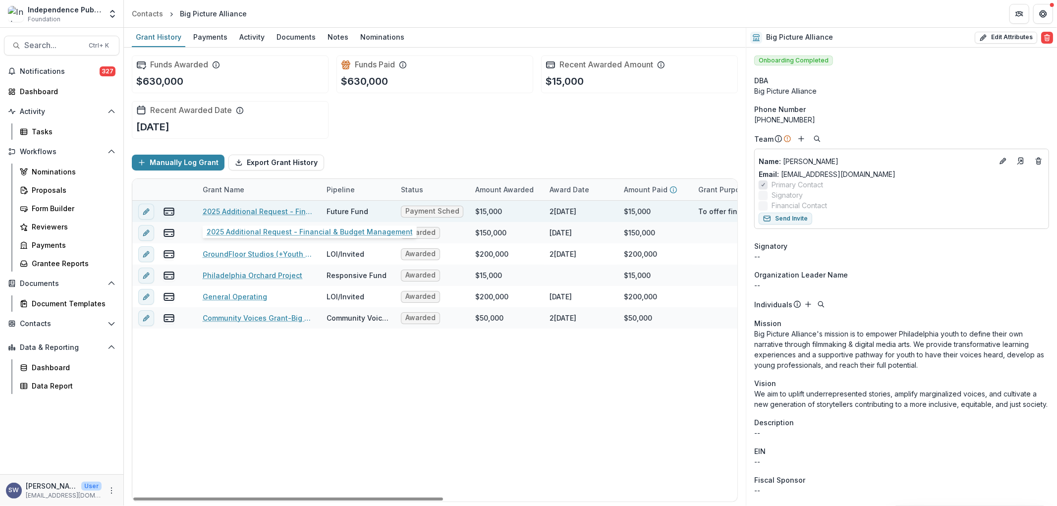
click at [276, 213] on link "2025 Additional Request - Financial & Budget Management" at bounding box center [259, 211] width 112 height 10
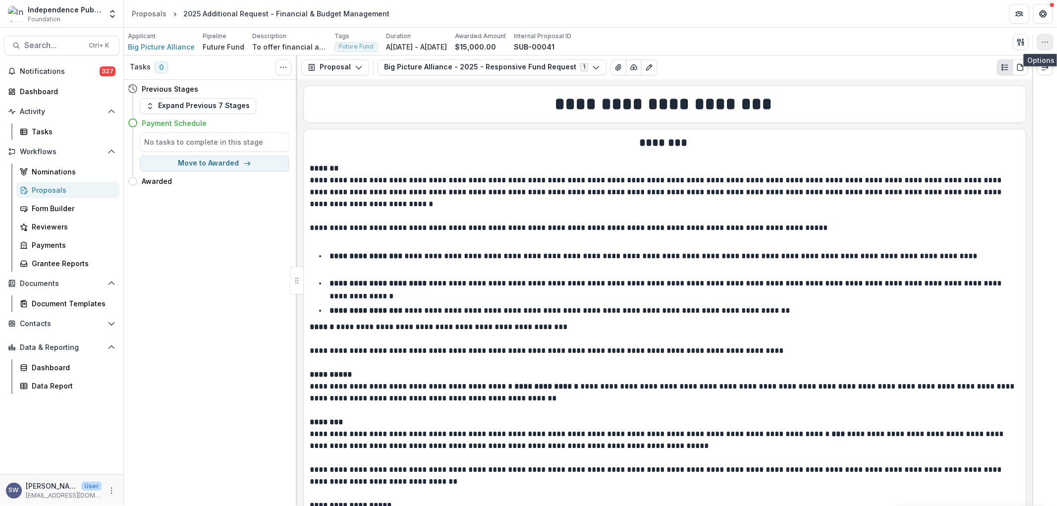
click at [1042, 45] on icon "button" at bounding box center [1045, 42] width 8 height 8
click at [1004, 63] on button "Edit Attributes" at bounding box center [998, 65] width 106 height 16
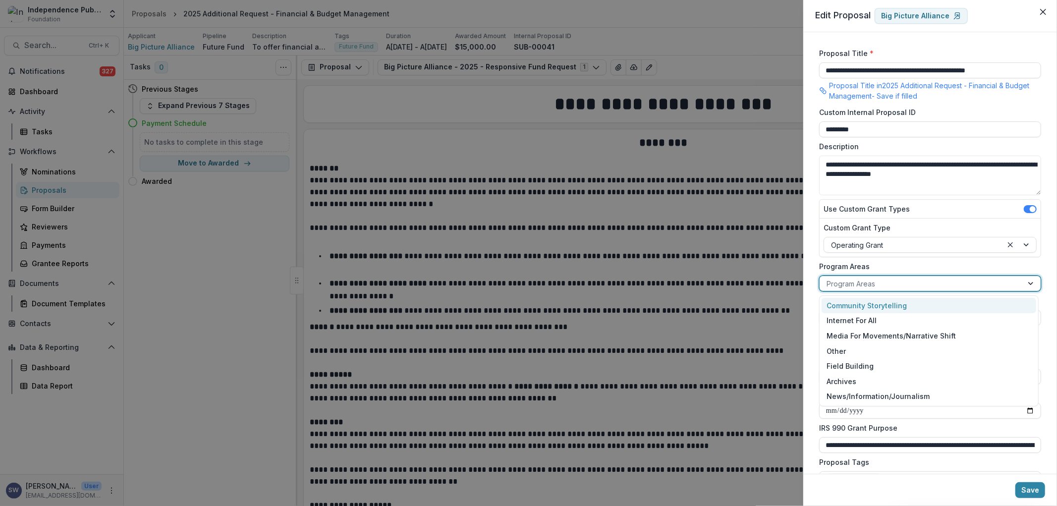
click at [863, 277] on div "Program Areas" at bounding box center [921, 284] width 203 height 14
click at [886, 302] on div "Community Storytelling" at bounding box center [929, 305] width 214 height 15
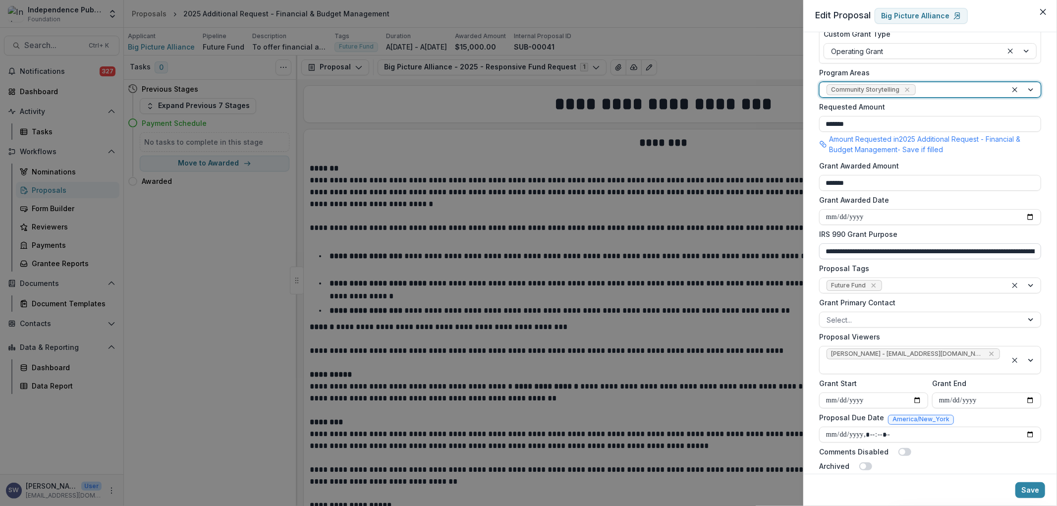
scroll to position [207, 0]
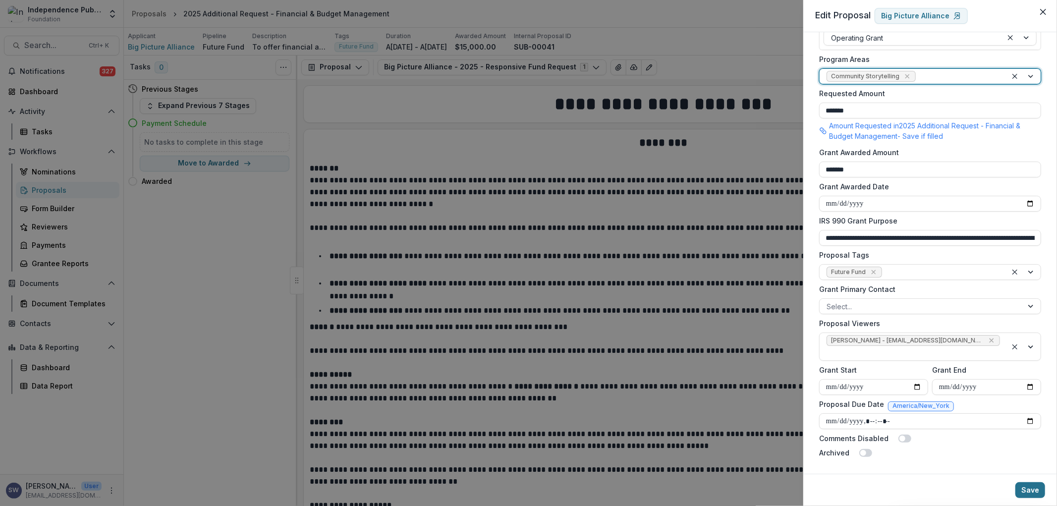
click at [1036, 492] on button "Save" at bounding box center [1031, 490] width 30 height 16
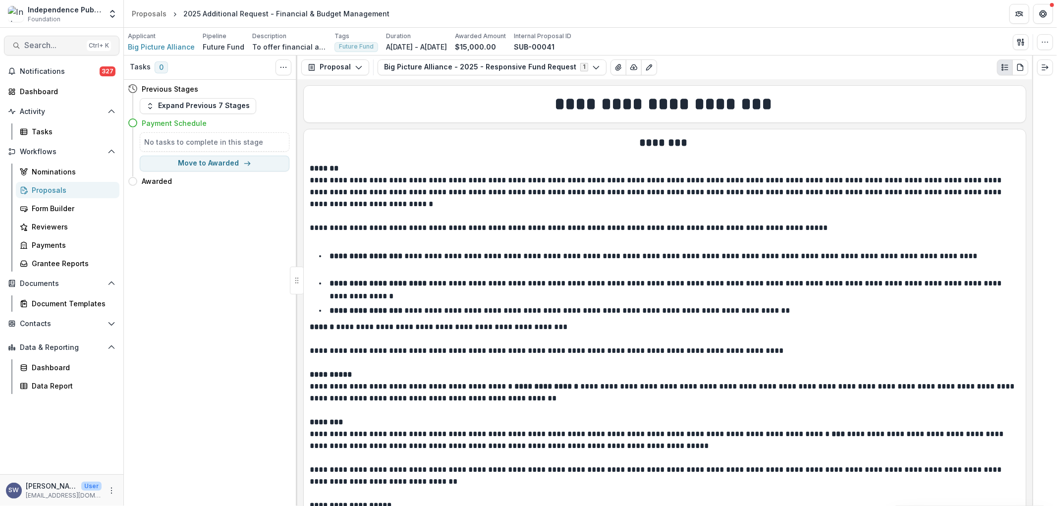
click at [58, 42] on span "Search..." at bounding box center [53, 45] width 58 height 9
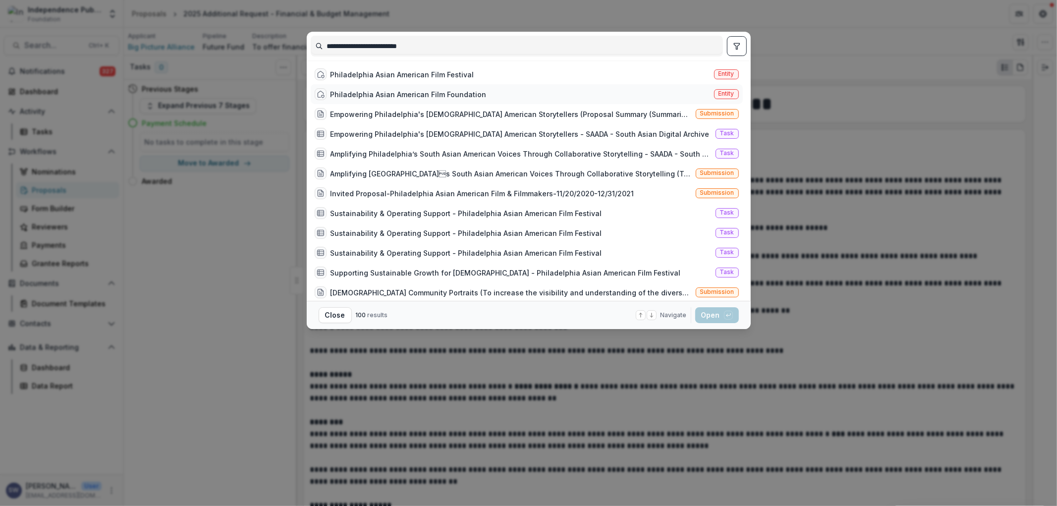
type input "**********"
click at [420, 94] on div "Philadelphia Asian American Film Foundation" at bounding box center [409, 94] width 156 height 10
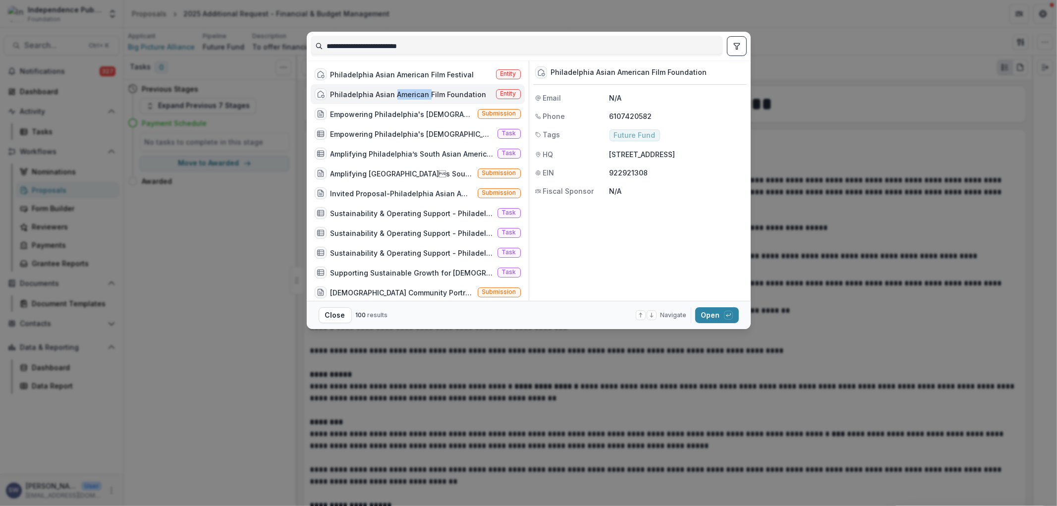
click at [420, 94] on div "Philadelphia Asian American Film Foundation" at bounding box center [409, 94] width 156 height 10
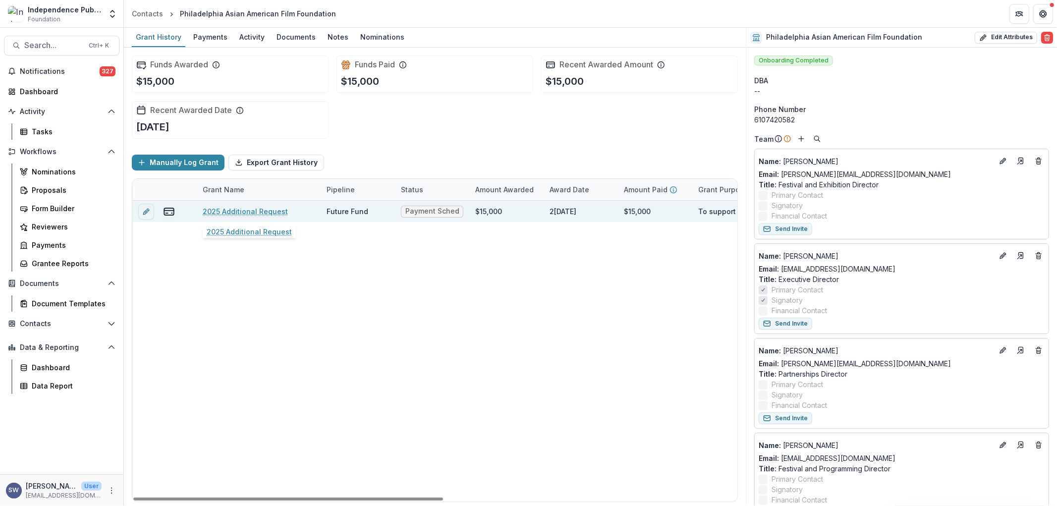
click at [270, 210] on link "2025 Additional Request" at bounding box center [245, 211] width 85 height 10
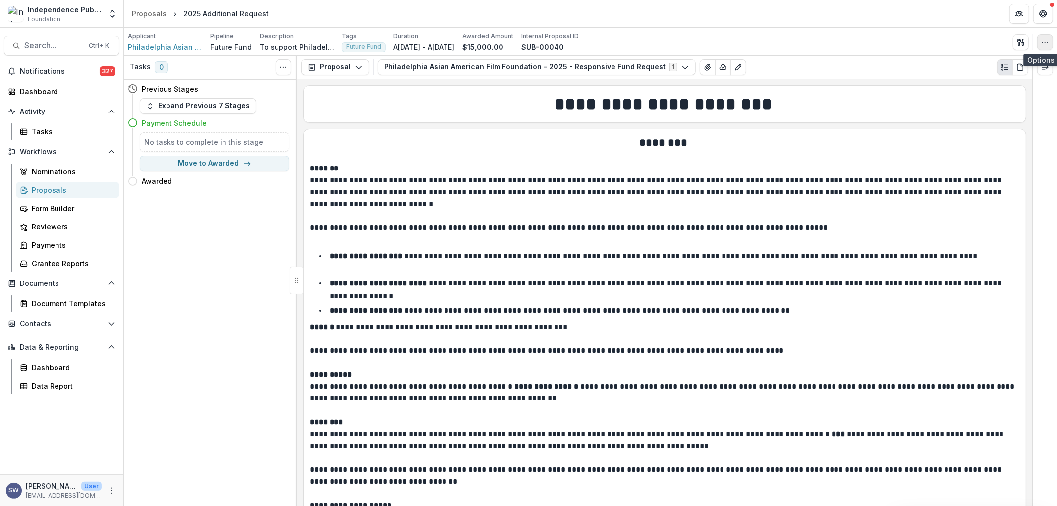
click at [1051, 40] on button "button" at bounding box center [1045, 42] width 16 height 16
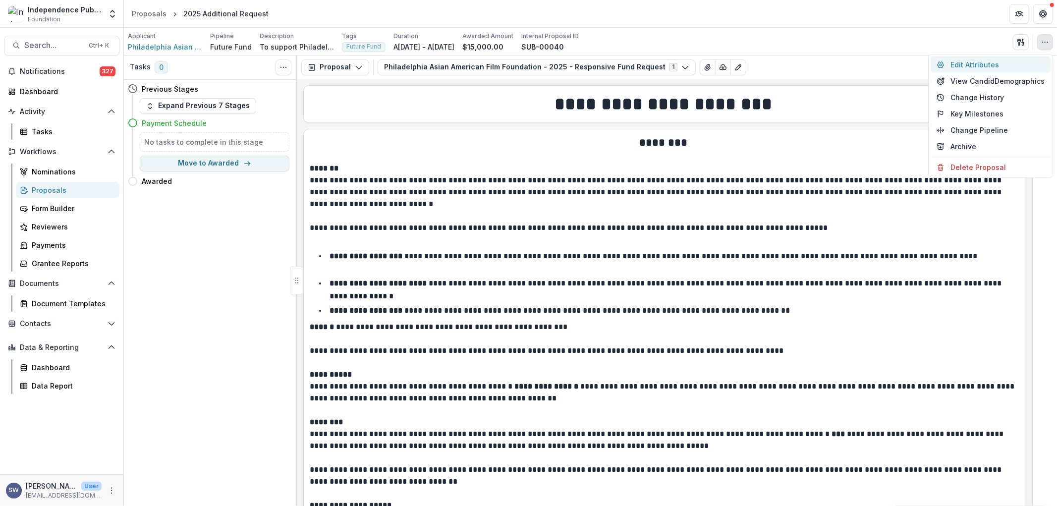
click at [958, 61] on button "Edit Attributes" at bounding box center [991, 65] width 120 height 16
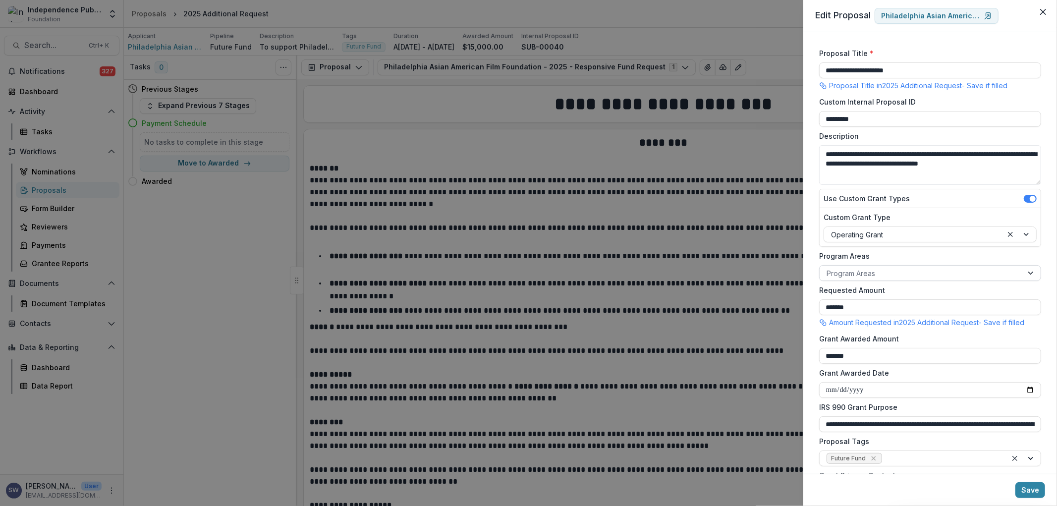
click at [915, 268] on div at bounding box center [921, 273] width 189 height 12
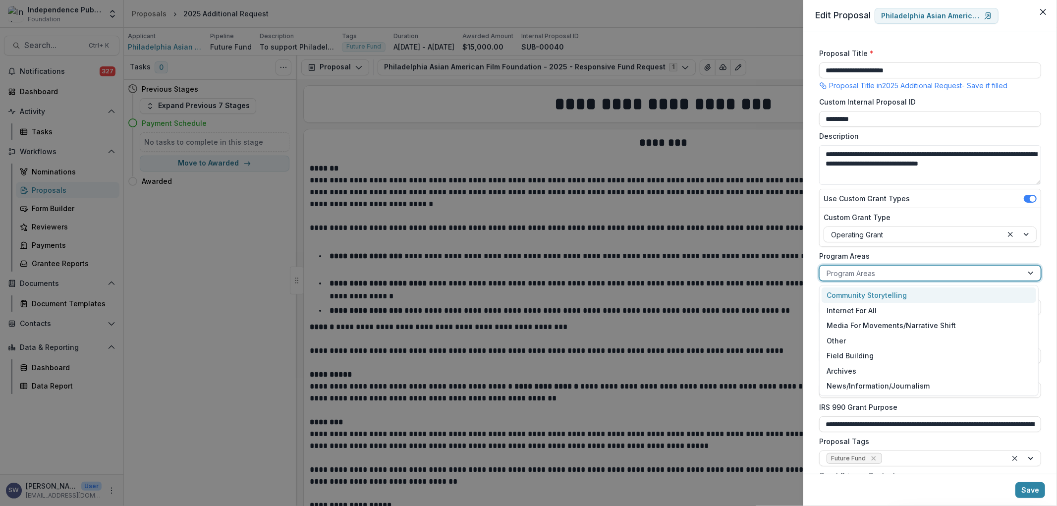
click at [899, 292] on div "Community Storytelling" at bounding box center [929, 294] width 214 height 15
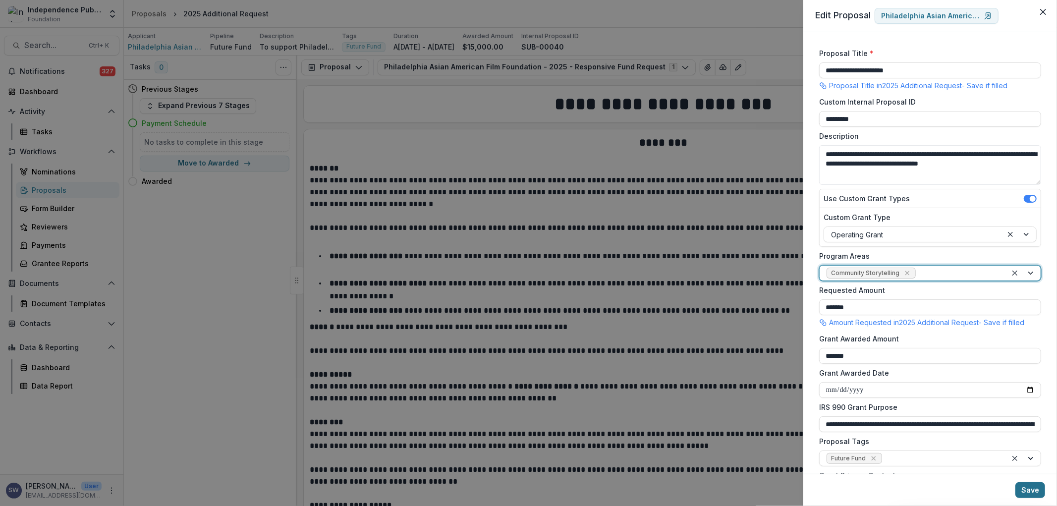
click at [1033, 491] on button "Save" at bounding box center [1031, 490] width 30 height 16
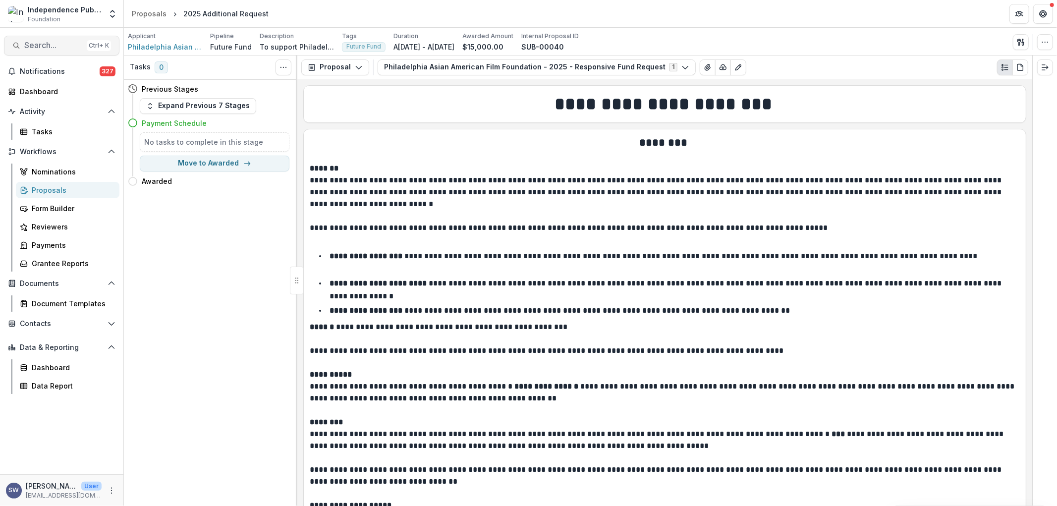
click at [45, 47] on span "Search..." at bounding box center [53, 45] width 58 height 9
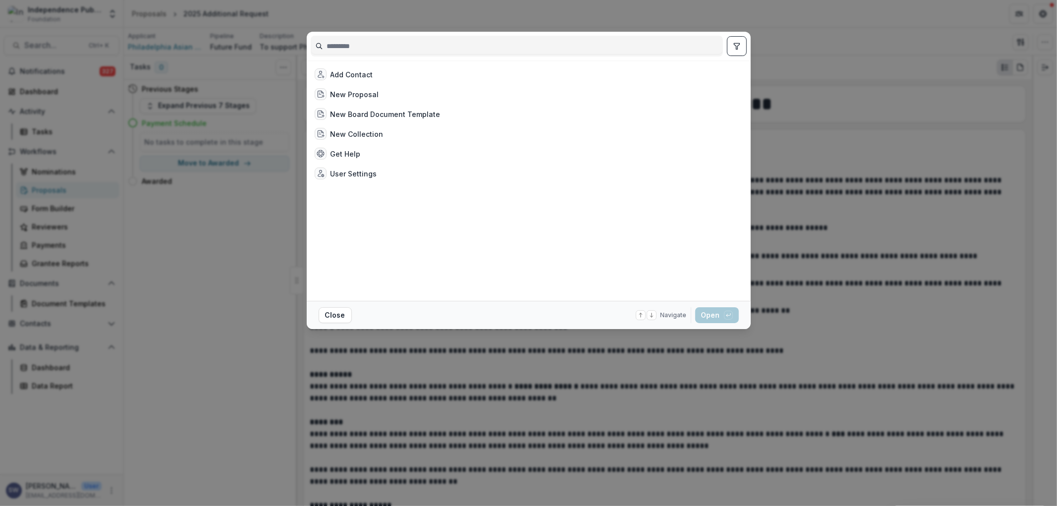
click at [411, 40] on input at bounding box center [516, 46] width 411 height 16
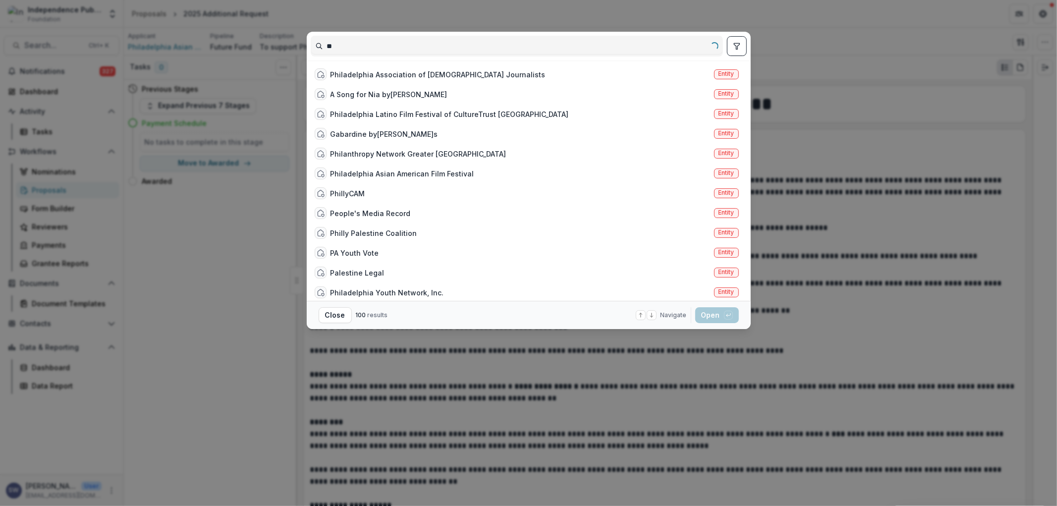
type input "*"
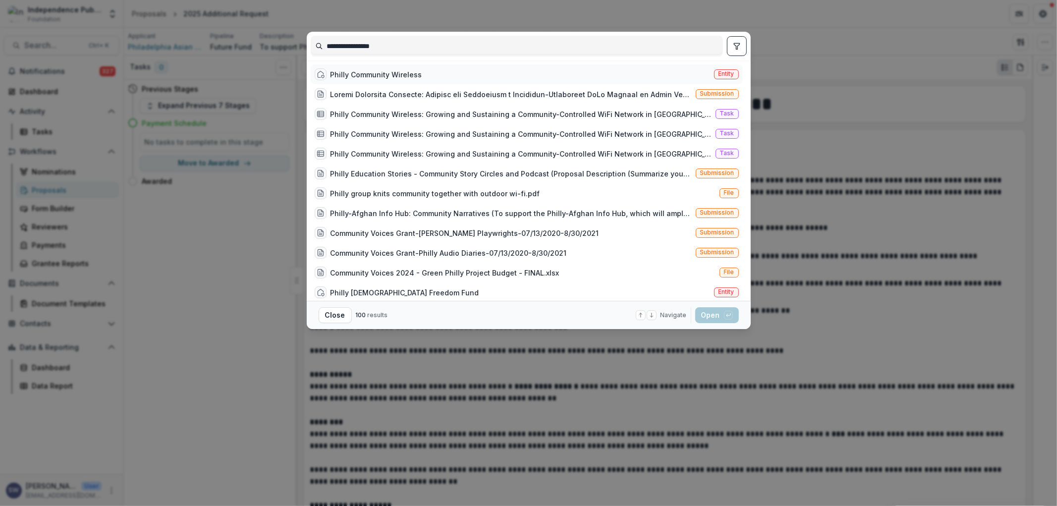
type input "**********"
click at [392, 70] on div "Philly Community Wireless" at bounding box center [377, 74] width 92 height 10
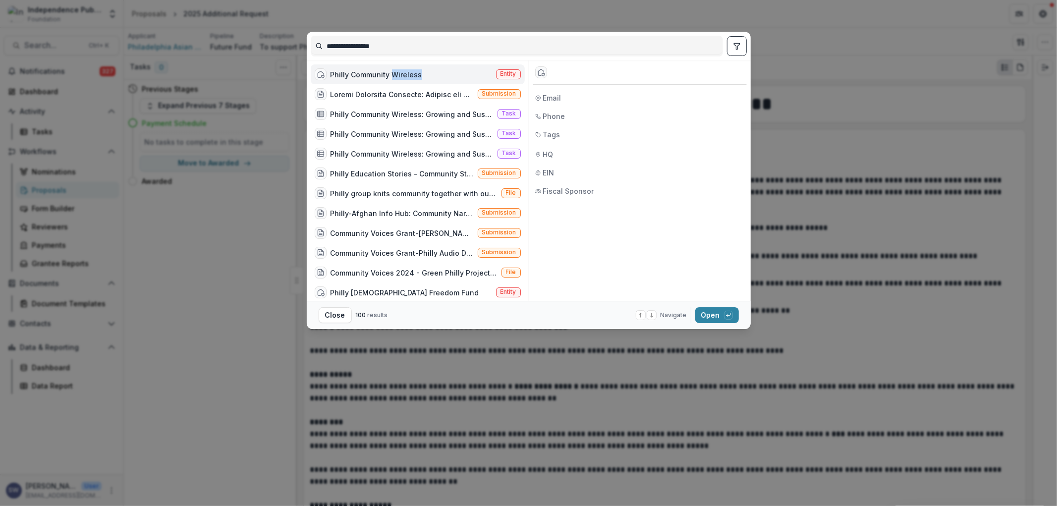
click at [392, 70] on div "Philly Community Wireless" at bounding box center [377, 74] width 92 height 10
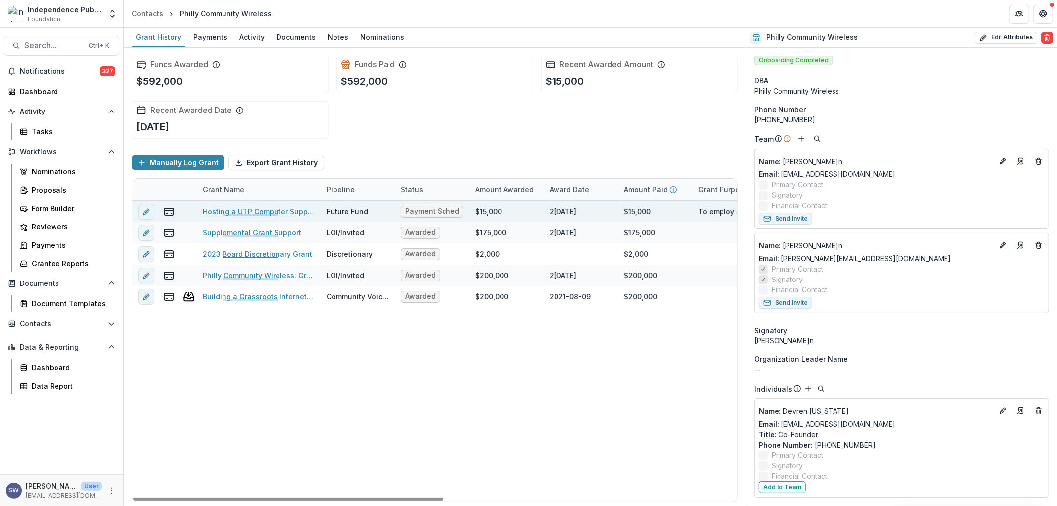
click at [296, 209] on link "Hosting a UTP Computer Support Specialist" at bounding box center [259, 211] width 112 height 10
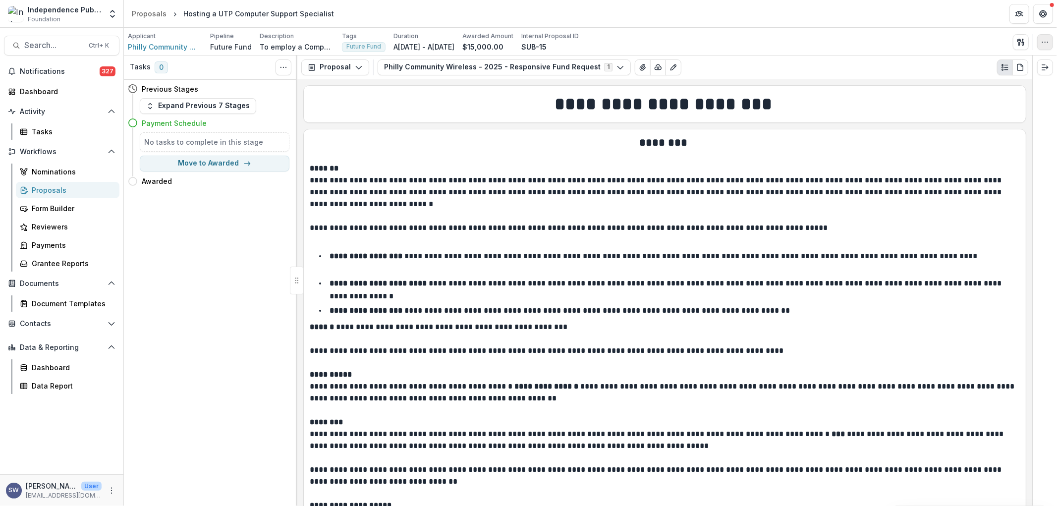
click at [1046, 45] on icon "button" at bounding box center [1045, 42] width 8 height 8
click at [999, 65] on button "Edit Attributes" at bounding box center [998, 65] width 106 height 16
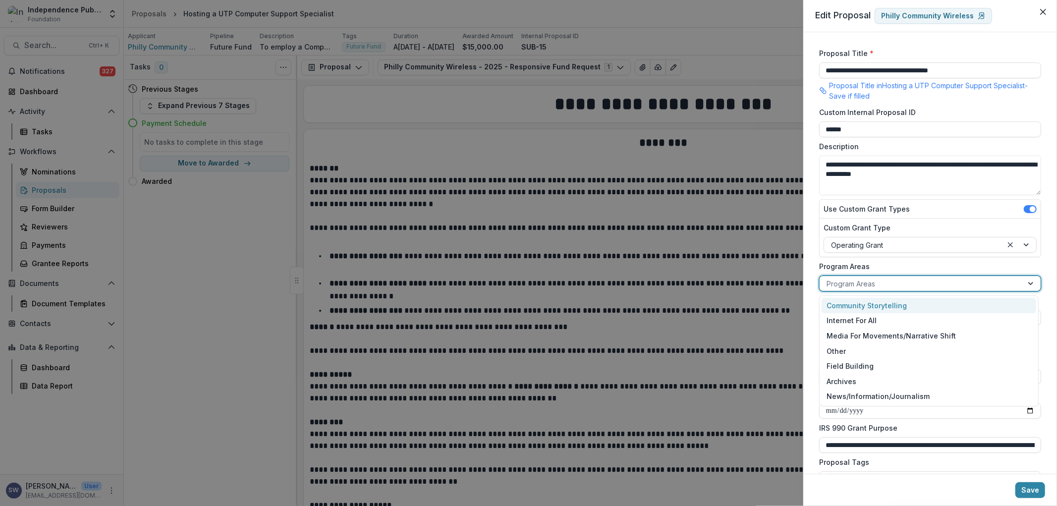
click at [860, 283] on div at bounding box center [921, 284] width 189 height 12
click at [856, 321] on div "Internet For All" at bounding box center [929, 320] width 214 height 15
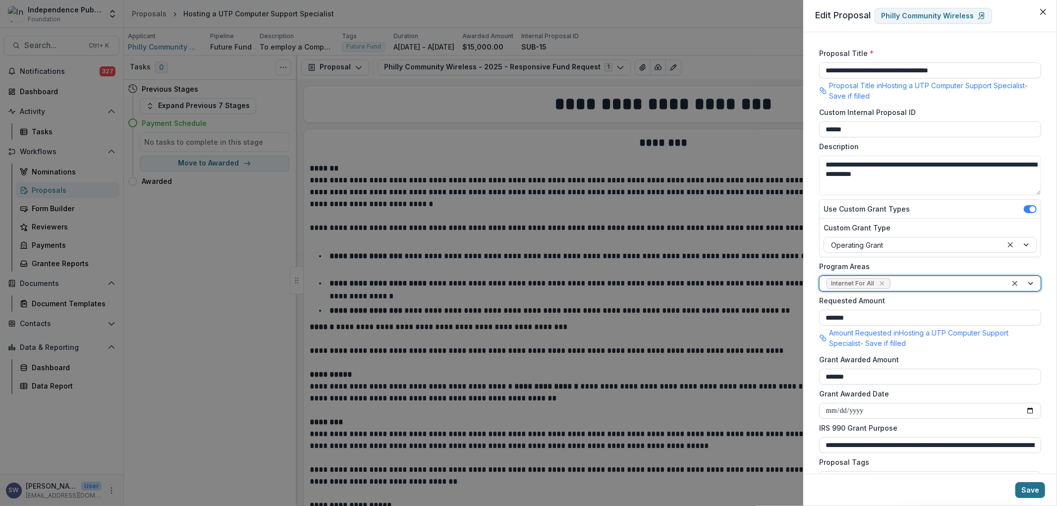
click at [1031, 483] on button "Save" at bounding box center [1031, 490] width 30 height 16
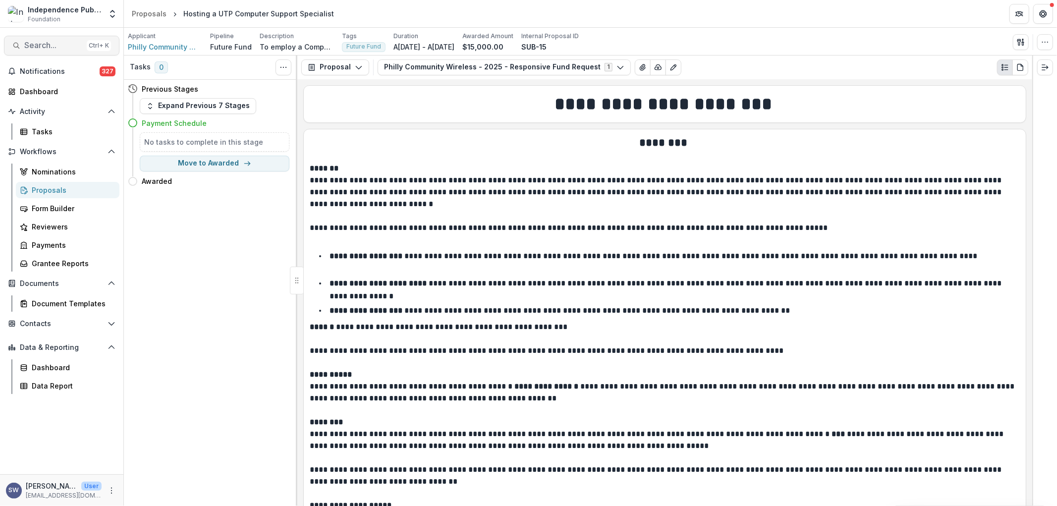
click at [44, 38] on button "Search... Ctrl + K" at bounding box center [61, 46] width 115 height 20
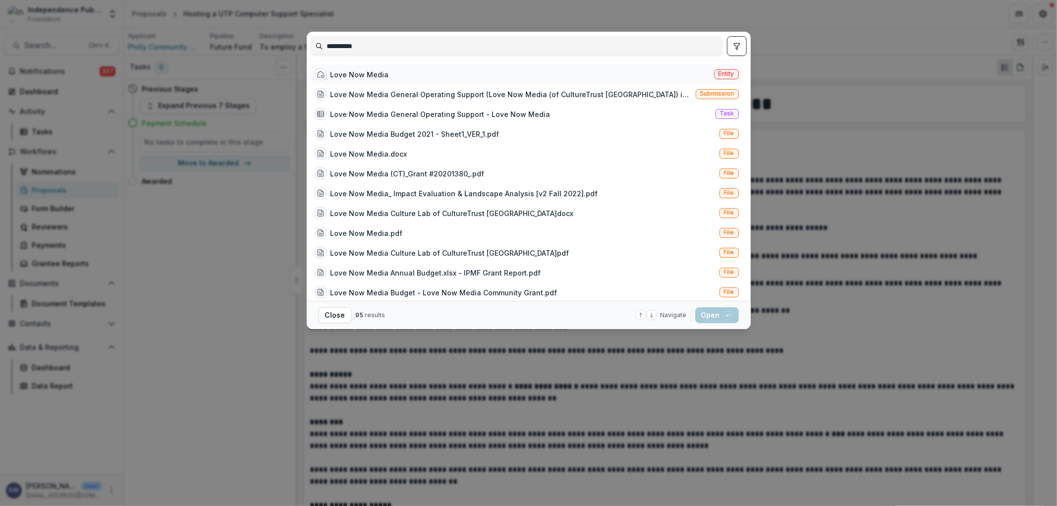
type input "**********"
click at [441, 82] on div "Love Now Media Entity" at bounding box center [527, 74] width 432 height 20
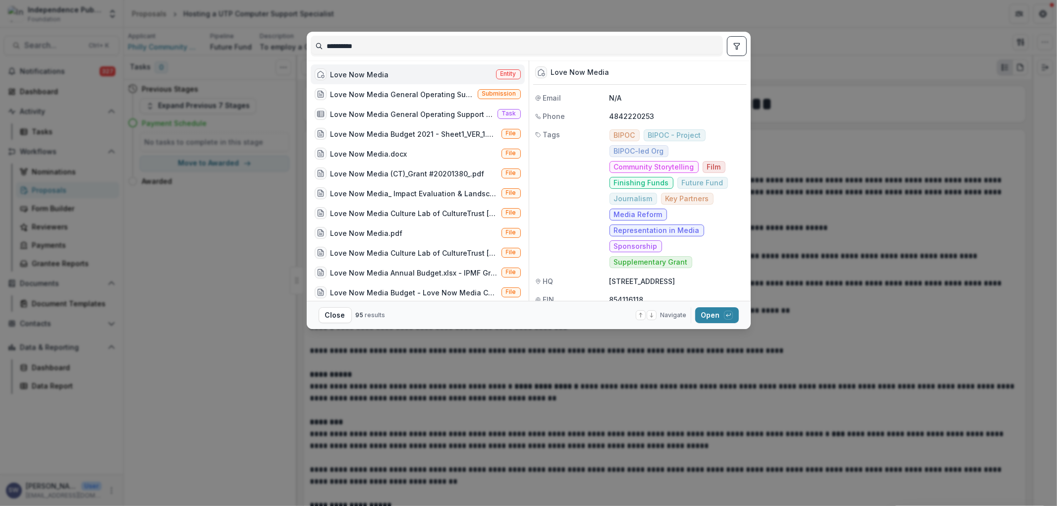
click at [442, 78] on div "Love Now Media Entity" at bounding box center [418, 74] width 214 height 20
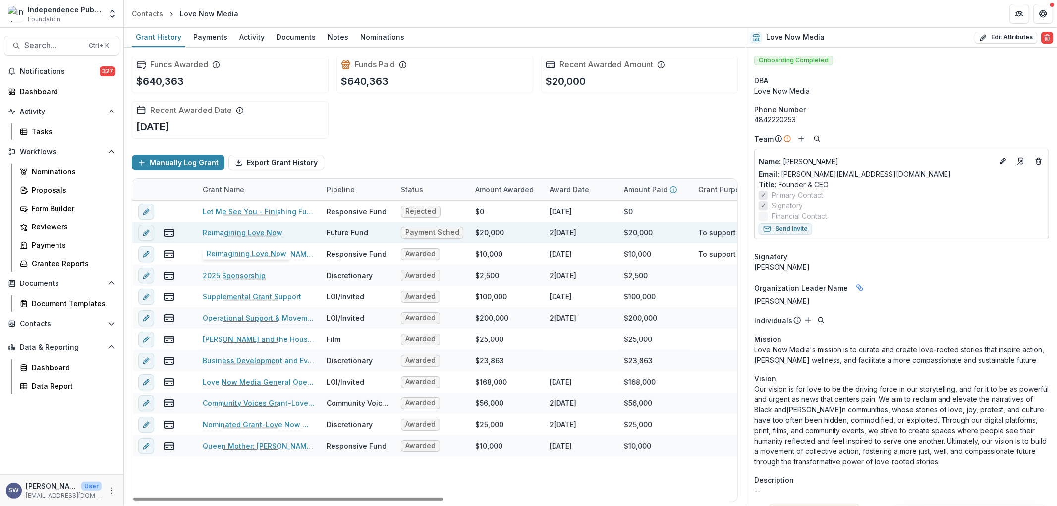
click at [271, 233] on link "Reimagining Love Now" at bounding box center [243, 232] width 80 height 10
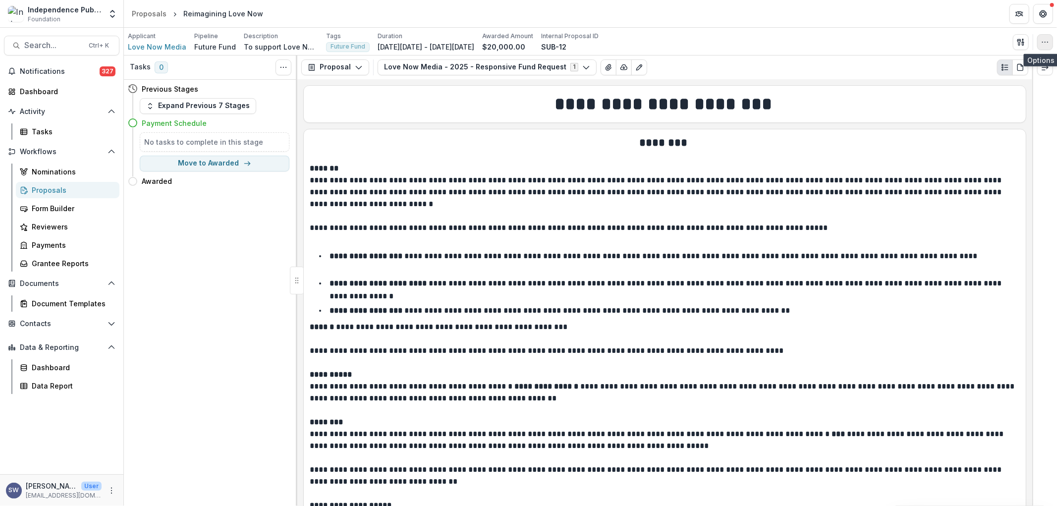
click at [1042, 41] on icon "button" at bounding box center [1045, 42] width 8 height 8
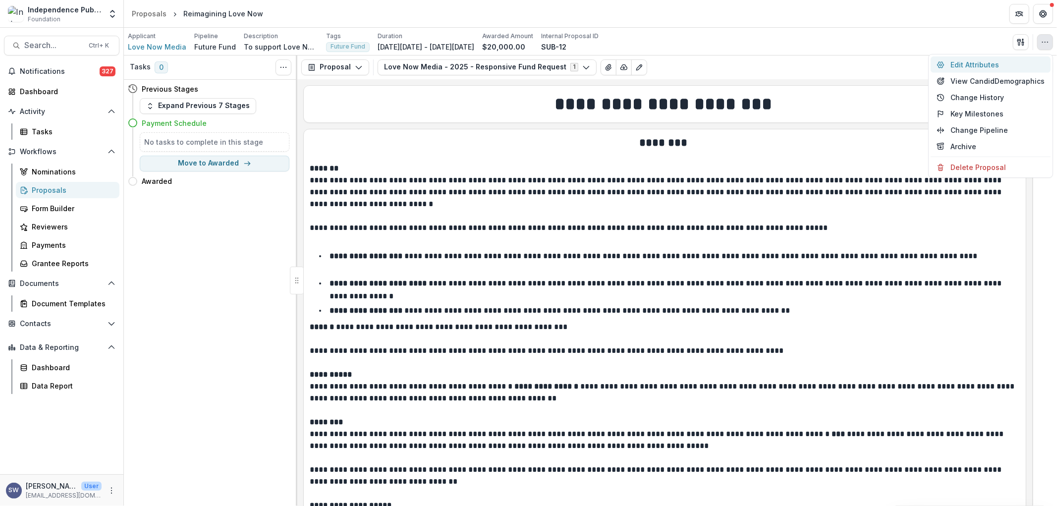
click at [985, 63] on button "Edit Attributes" at bounding box center [991, 65] width 120 height 16
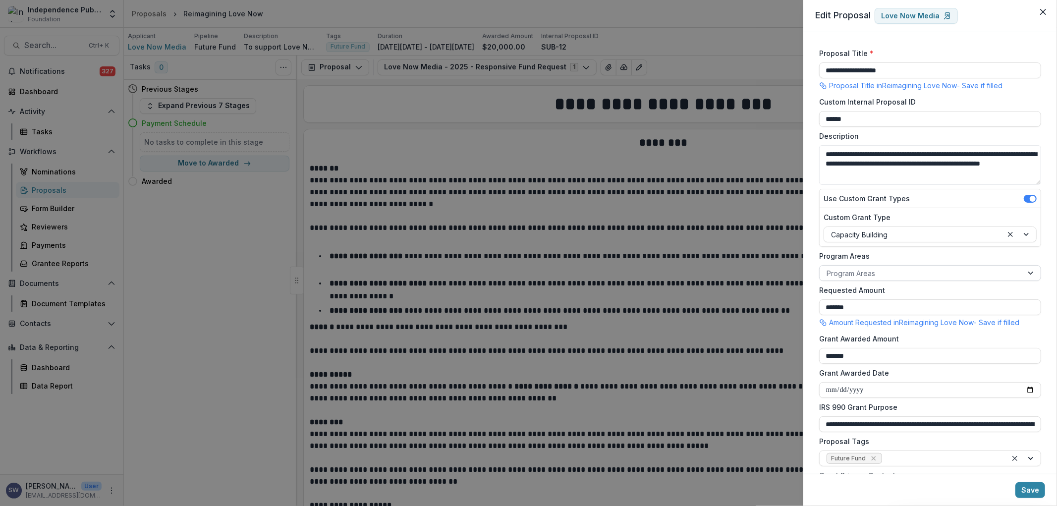
click at [874, 267] on div at bounding box center [921, 273] width 189 height 12
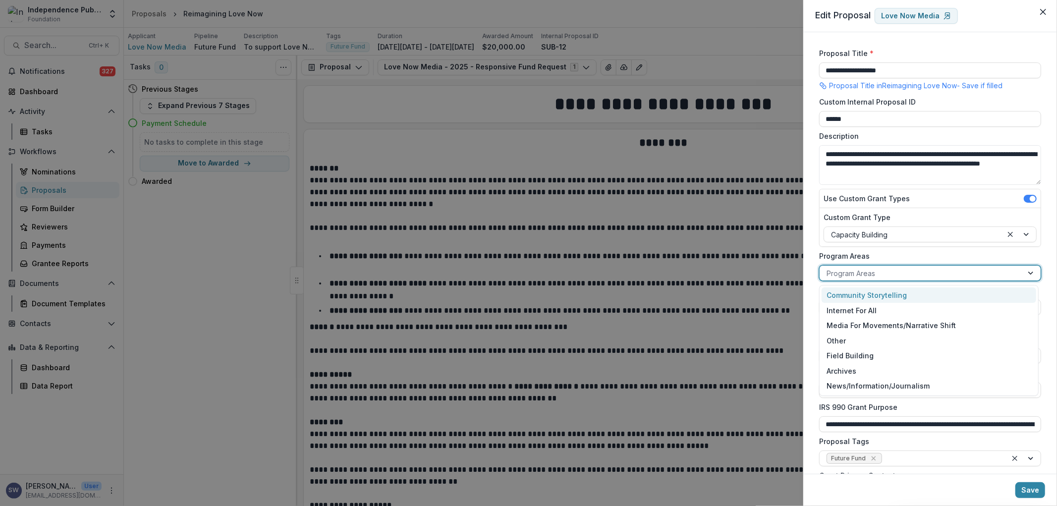
click at [875, 298] on div "Community Storytelling" at bounding box center [929, 294] width 214 height 15
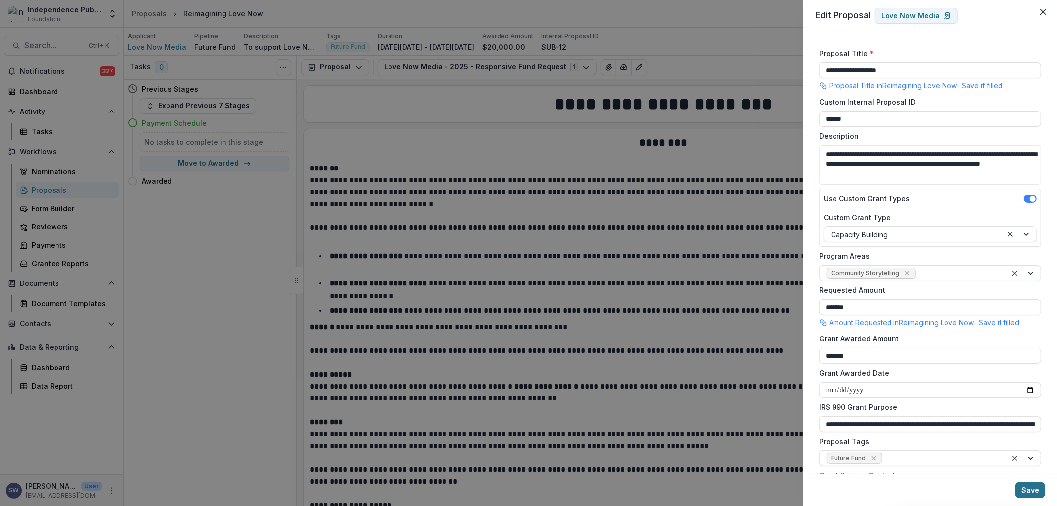
click at [1033, 492] on button "Save" at bounding box center [1031, 490] width 30 height 16
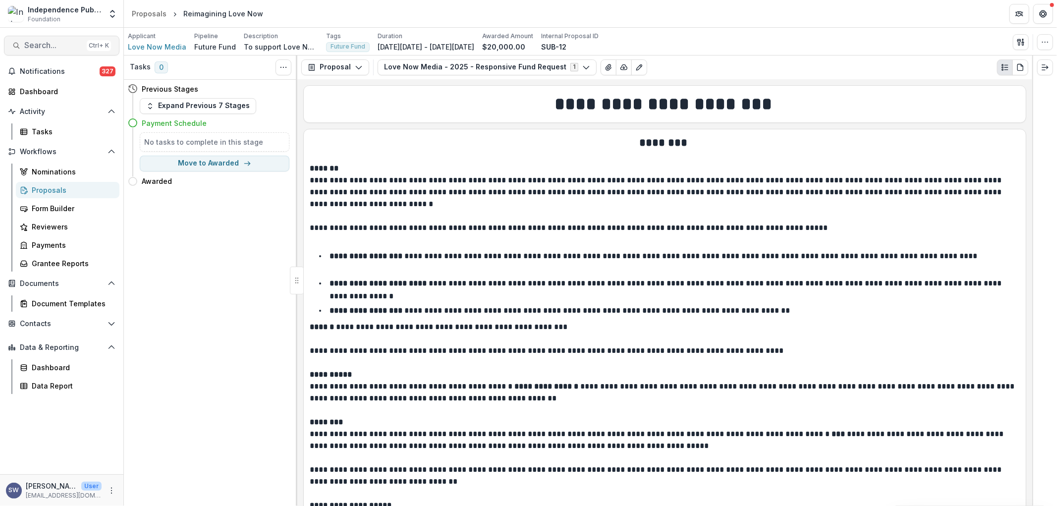
click at [46, 48] on span "Search..." at bounding box center [53, 45] width 58 height 9
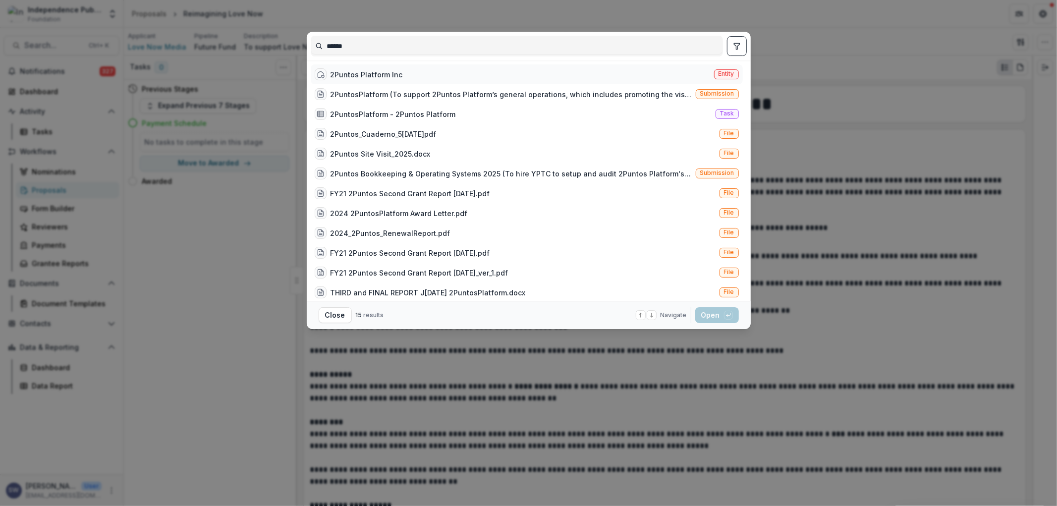
type input "******"
click at [442, 70] on div "2Puntos Platform Inc Entity" at bounding box center [527, 74] width 432 height 20
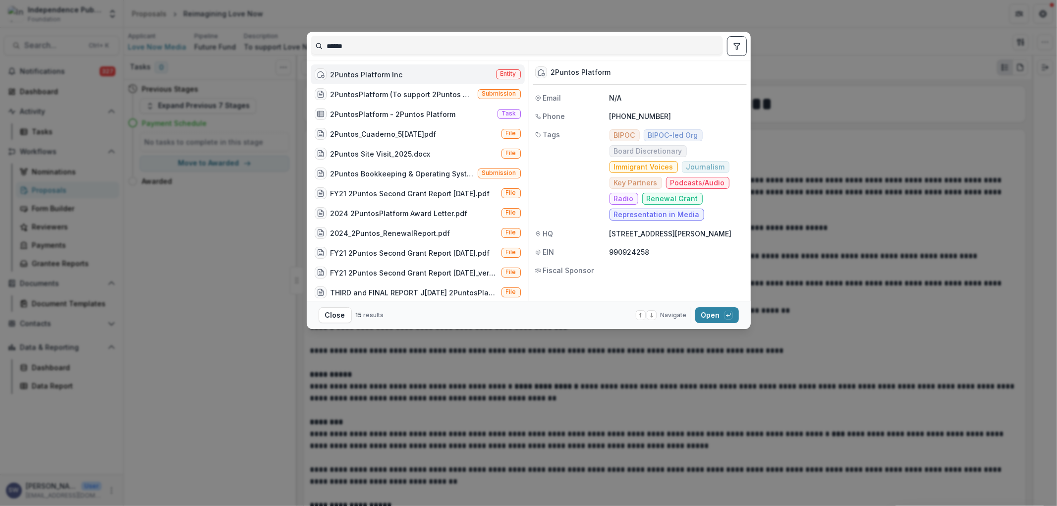
click at [442, 70] on div "2Puntos Platform Inc Entity" at bounding box center [418, 74] width 214 height 20
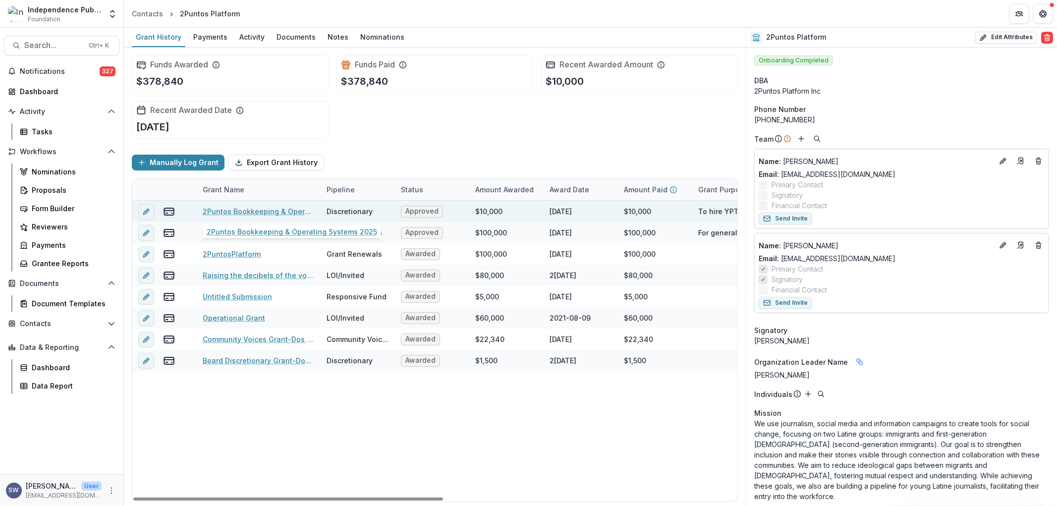
click at [290, 209] on link "2Puntos Bookkeeping & Operating Systems 2025" at bounding box center [259, 211] width 112 height 10
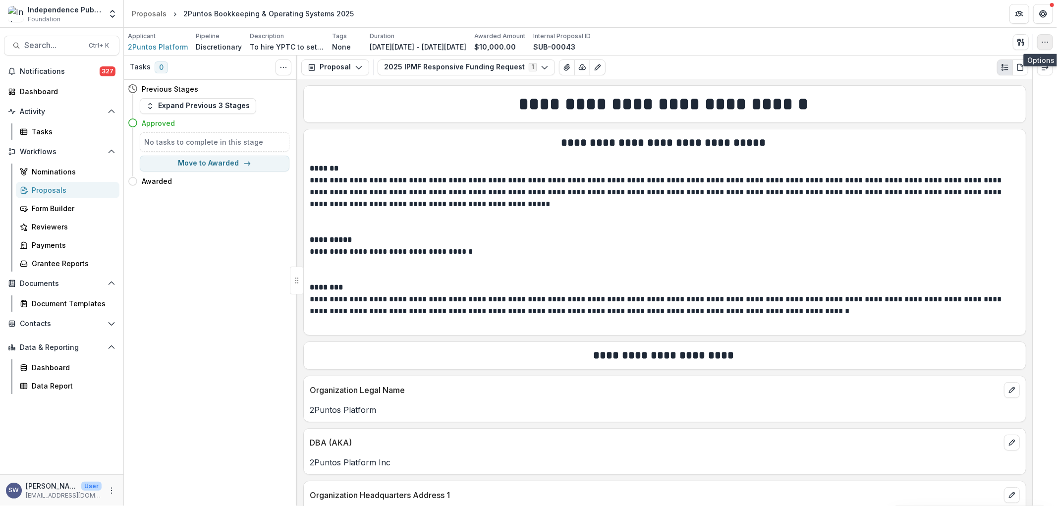
click at [1050, 40] on button "button" at bounding box center [1045, 42] width 16 height 16
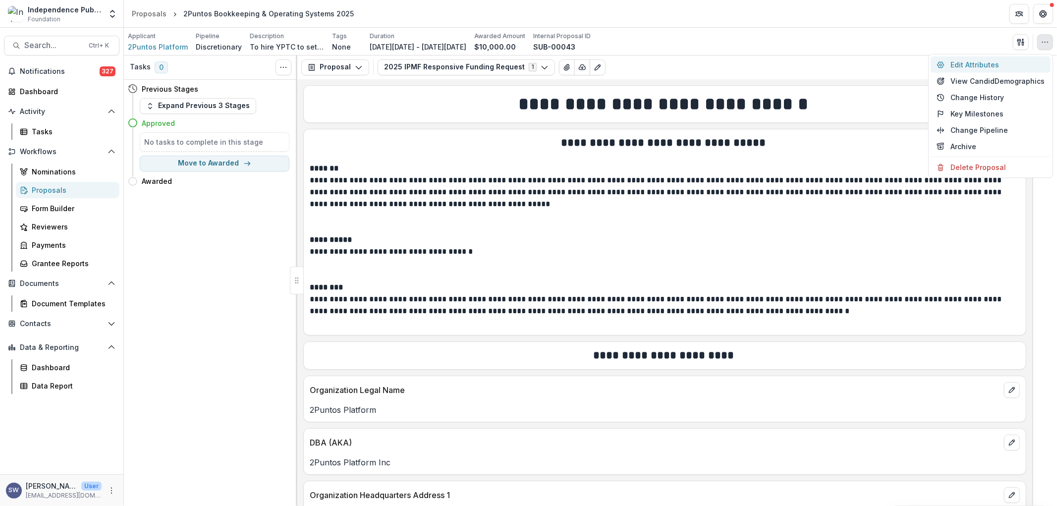
click at [993, 66] on button "Edit Attributes" at bounding box center [991, 65] width 120 height 16
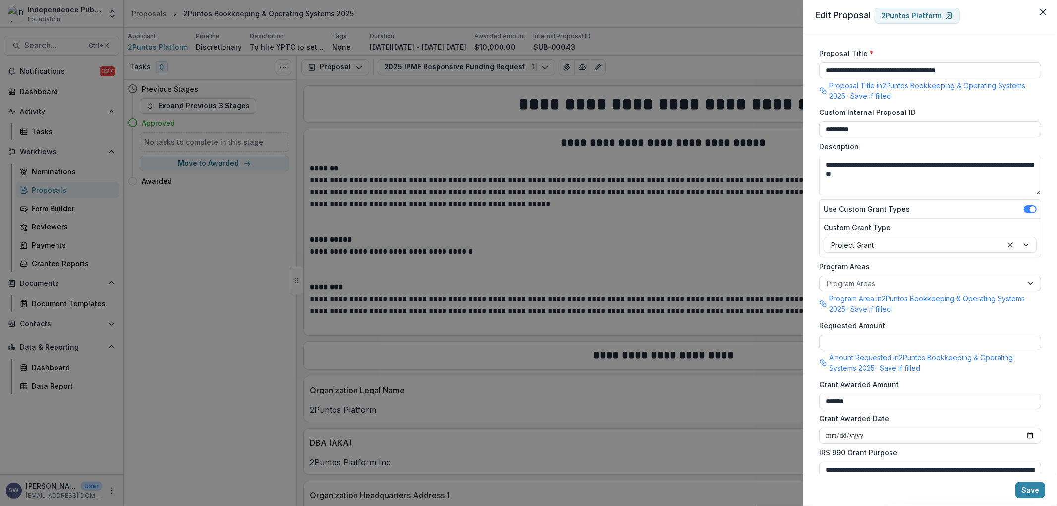
click at [862, 287] on div at bounding box center [921, 284] width 189 height 12
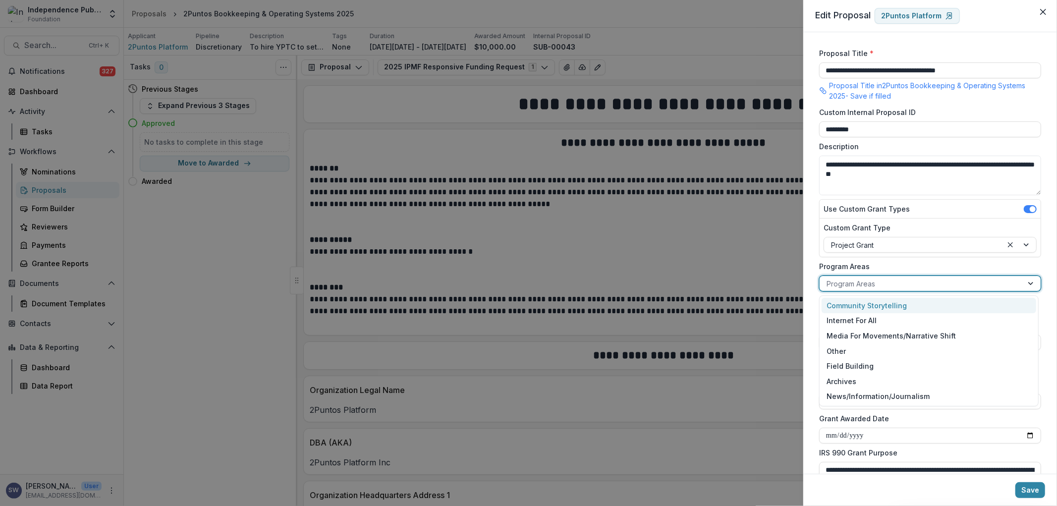
click at [862, 300] on div "Community Storytelling" at bounding box center [929, 305] width 214 height 15
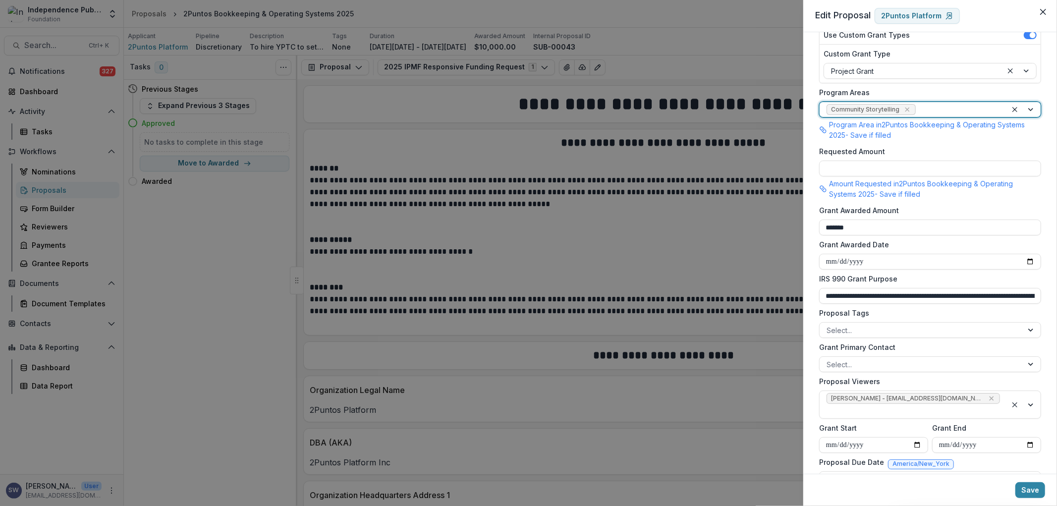
scroll to position [165, 0]
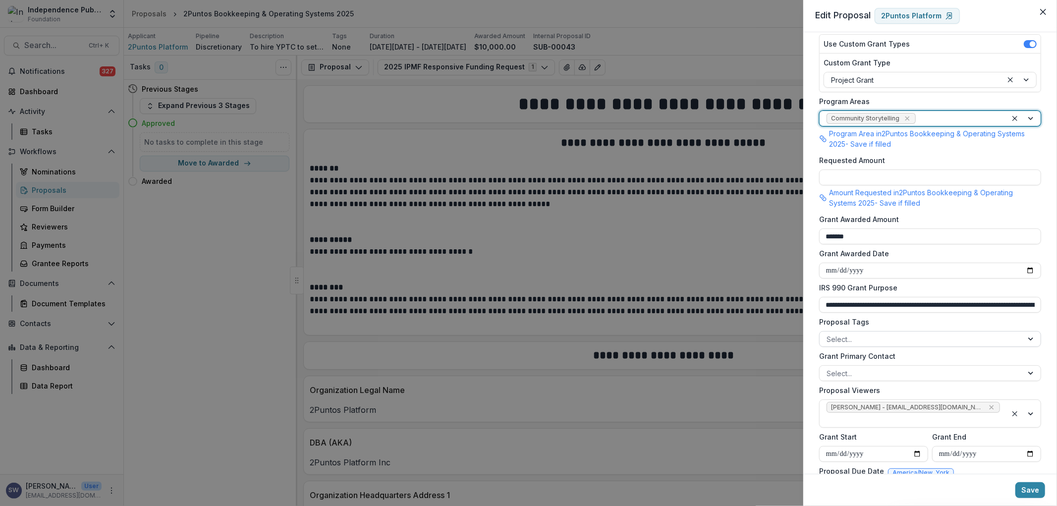
click at [864, 334] on div at bounding box center [921, 339] width 189 height 12
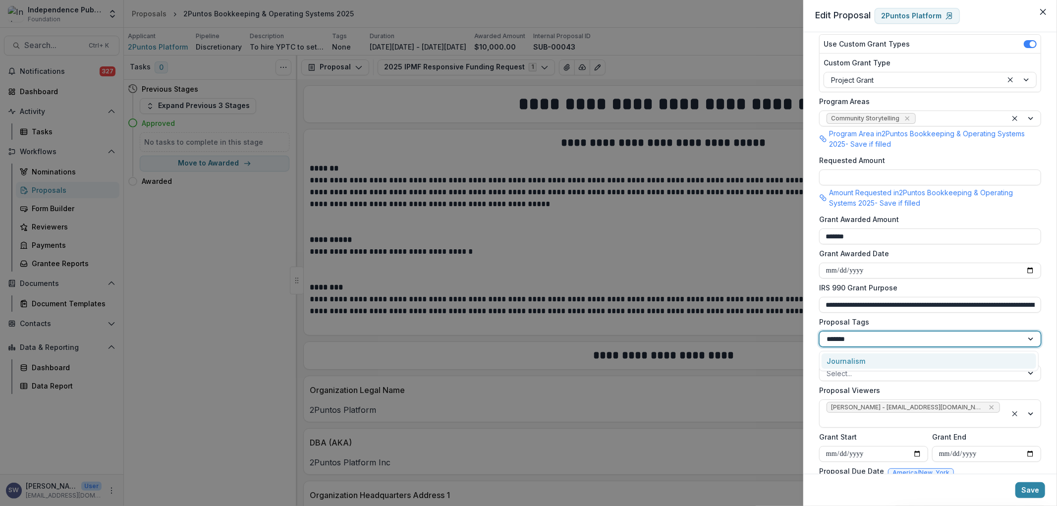
type input "********"
click at [851, 357] on div "Journalism" at bounding box center [929, 360] width 214 height 15
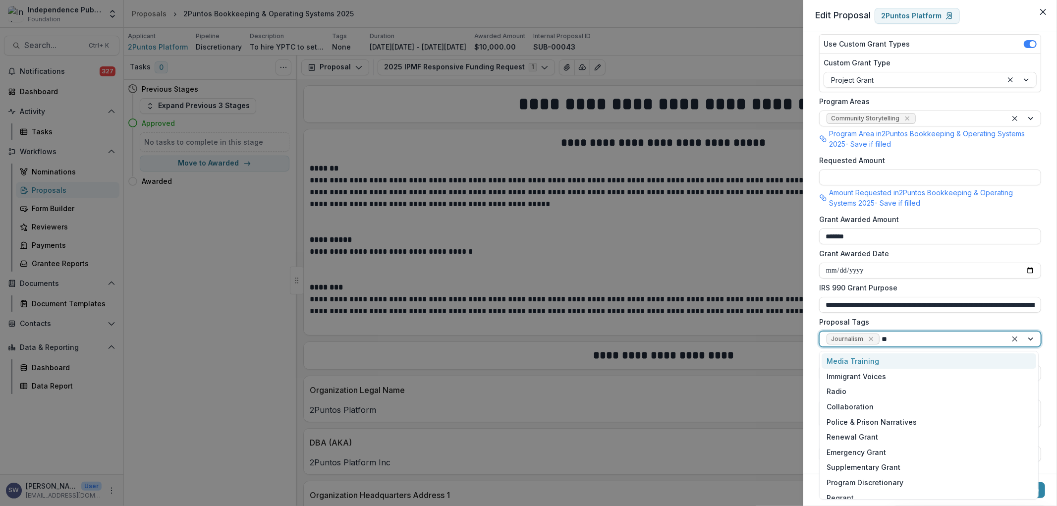
type input "***"
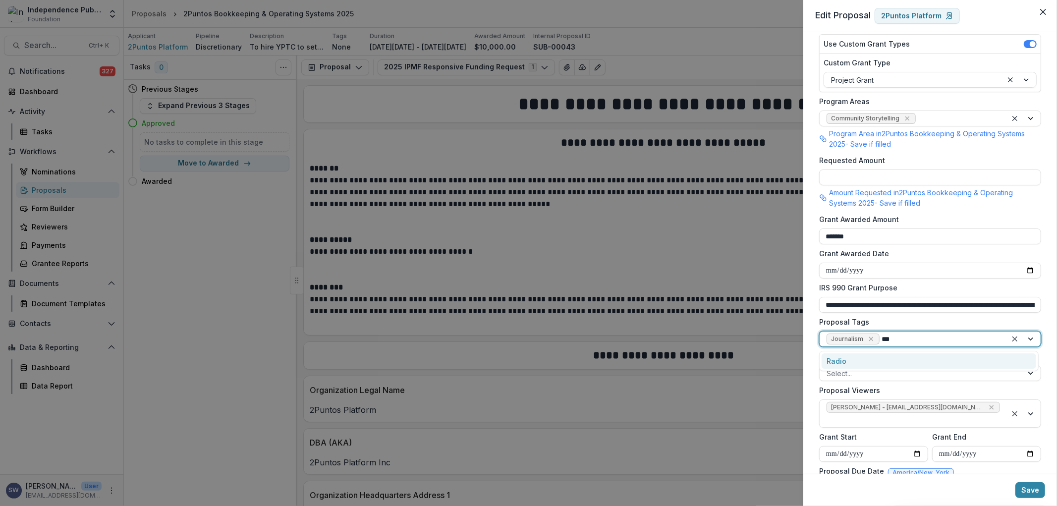
click at [892, 355] on div "Radio" at bounding box center [929, 360] width 214 height 15
click at [913, 336] on span "Radio" at bounding box center [901, 339] width 38 height 11
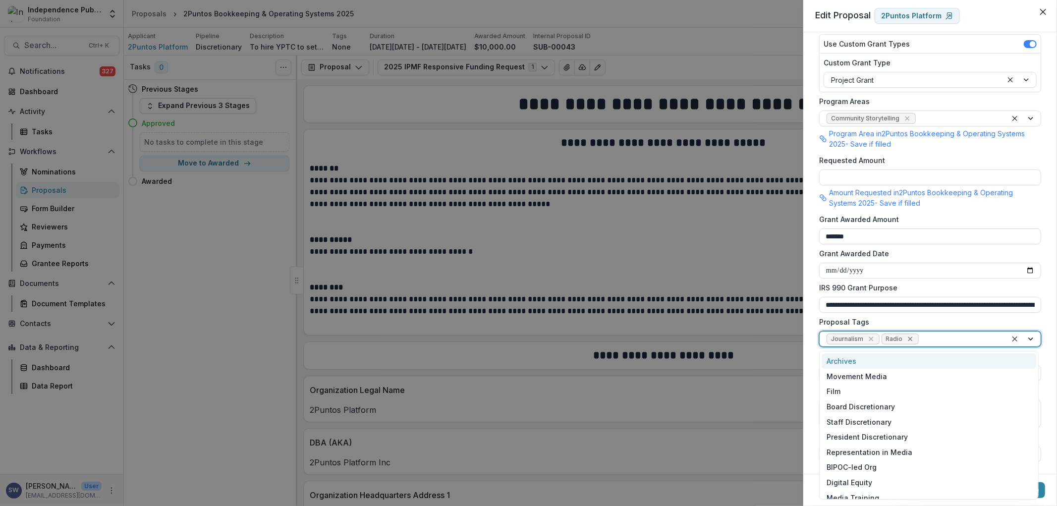
click at [910, 336] on icon "Remove Radio" at bounding box center [911, 339] width 8 height 8
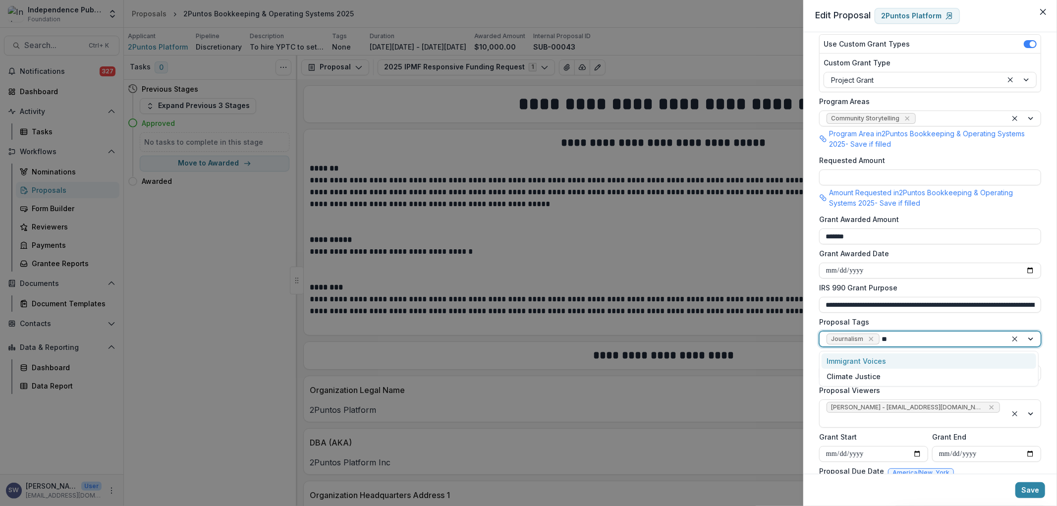
type input "***"
click at [888, 361] on div "Immigrant Voices" at bounding box center [929, 360] width 214 height 15
click at [1027, 489] on button "Save" at bounding box center [1031, 490] width 30 height 16
